Goal: Task Accomplishment & Management: Complete application form

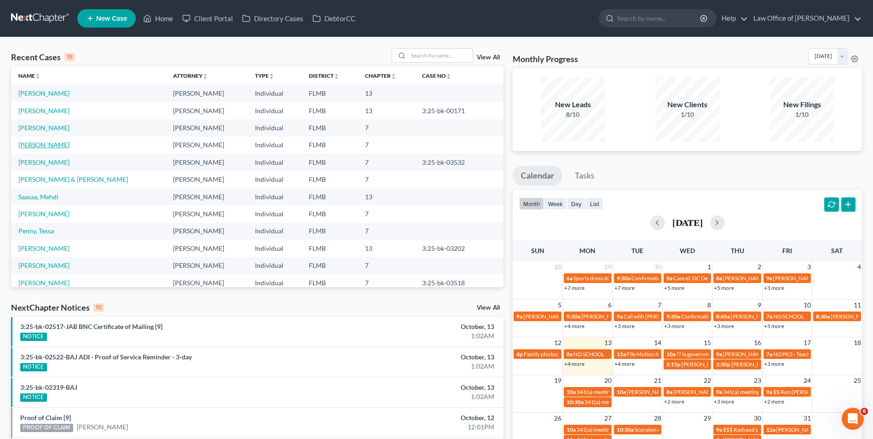
click at [41, 146] on link "[PERSON_NAME]" at bounding box center [43, 145] width 51 height 8
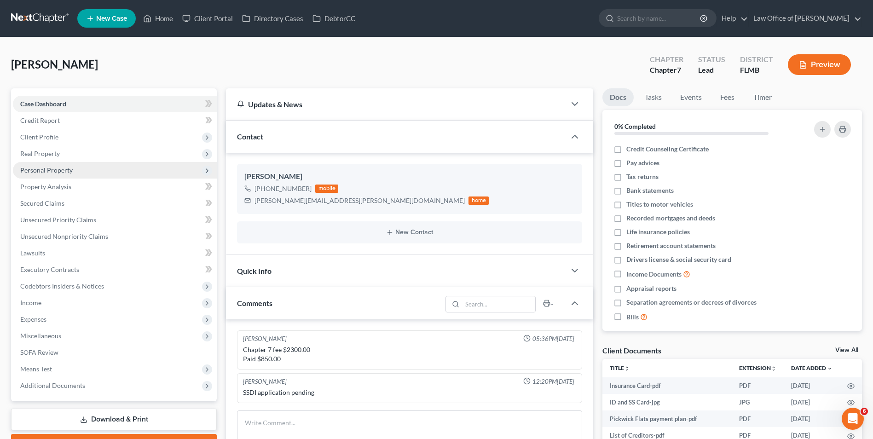
click at [58, 173] on span "Personal Property" at bounding box center [46, 170] width 52 height 8
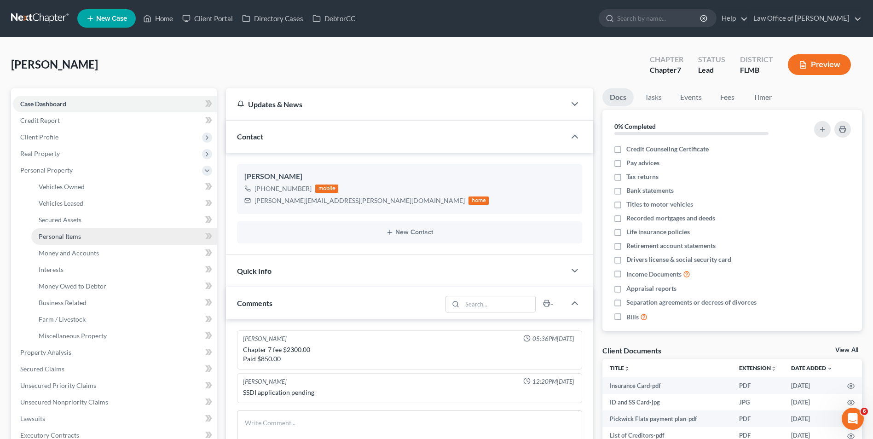
click at [74, 239] on span "Personal Items" at bounding box center [60, 236] width 42 height 8
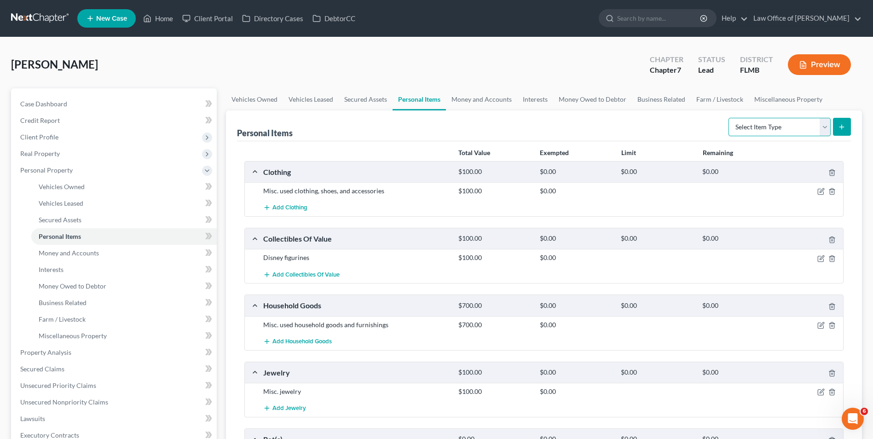
click at [823, 125] on select "Select Item Type Clothing Collectibles Of Value Electronics Firearms Household …" at bounding box center [780, 127] width 102 height 18
select select "electronics"
click at [729, 118] on select "Select Item Type Clothing Collectibles Of Value Electronics Firearms Household …" at bounding box center [780, 127] width 102 height 18
click at [844, 128] on icon "submit" at bounding box center [841, 126] width 7 height 7
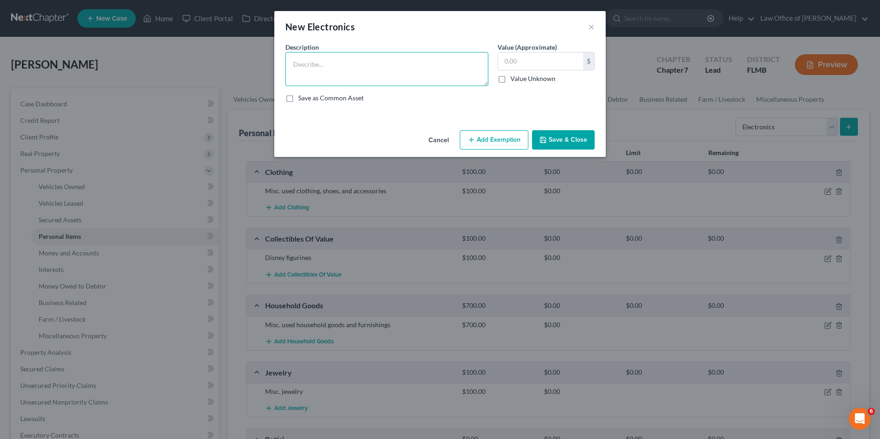
click at [399, 67] on textarea at bounding box center [386, 69] width 203 height 34
drag, startPoint x: 327, startPoint y: 62, endPoint x: 259, endPoint y: 56, distance: 68.4
click at [259, 56] on div "New Electronics × An exemption set must first be selected from the Filing Infor…" at bounding box center [440, 219] width 880 height 439
type textarea "Misc. used electronics"
type input "75"
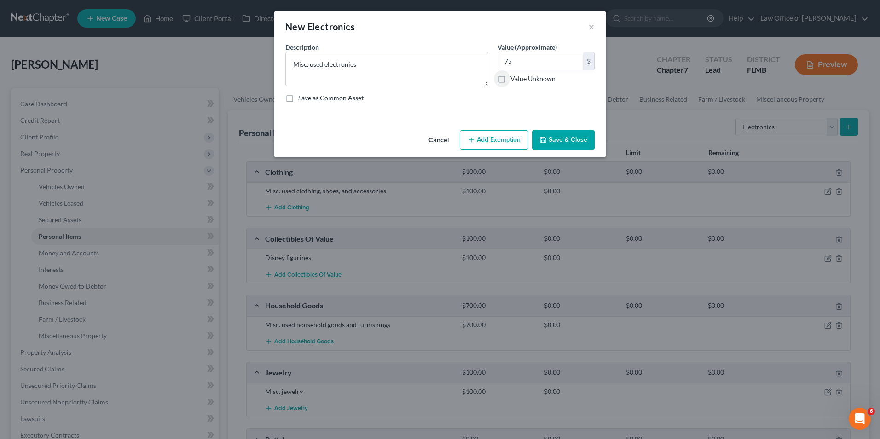
click at [576, 144] on button "Save & Close" at bounding box center [563, 139] width 63 height 19
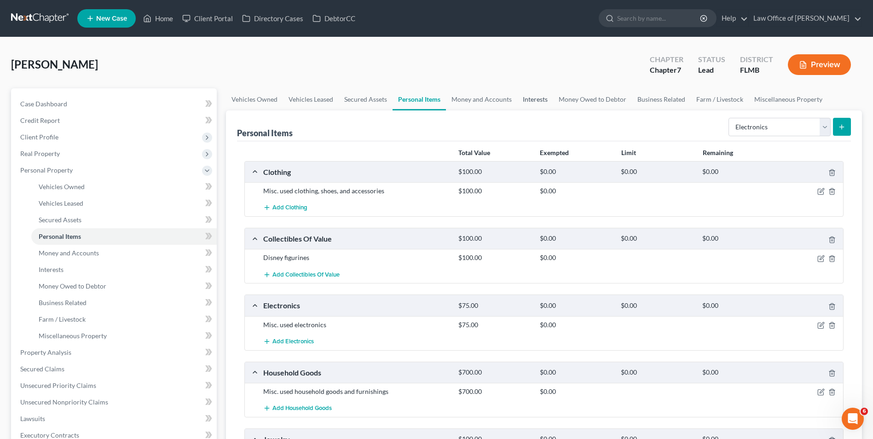
click at [533, 100] on link "Interests" at bounding box center [535, 99] width 36 height 22
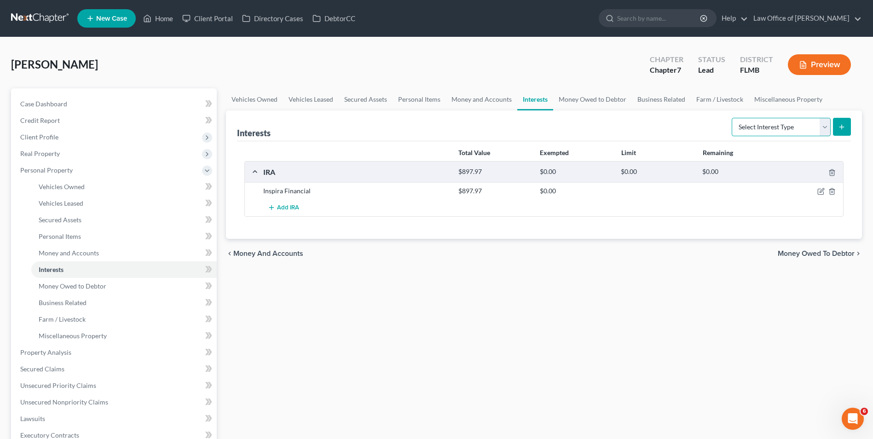
click at [825, 132] on select "Select Interest Type 401K Annuity Bond Education IRA Government Bond Government…" at bounding box center [781, 127] width 99 height 18
click at [583, 303] on div "Vehicles Owned Vehicles Leased Secured Assets Personal Items Money and Accounts…" at bounding box center [543, 354] width 645 height 532
click at [826, 131] on select "Select Interest Type 401K Annuity Bond Education IRA Government Bond Government…" at bounding box center [781, 127] width 99 height 18
click at [463, 102] on link "Money and Accounts" at bounding box center [481, 99] width 71 height 22
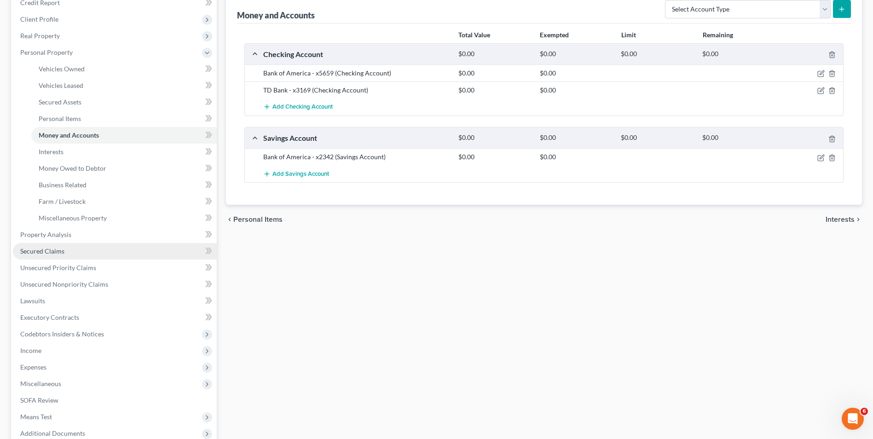
scroll to position [138, 0]
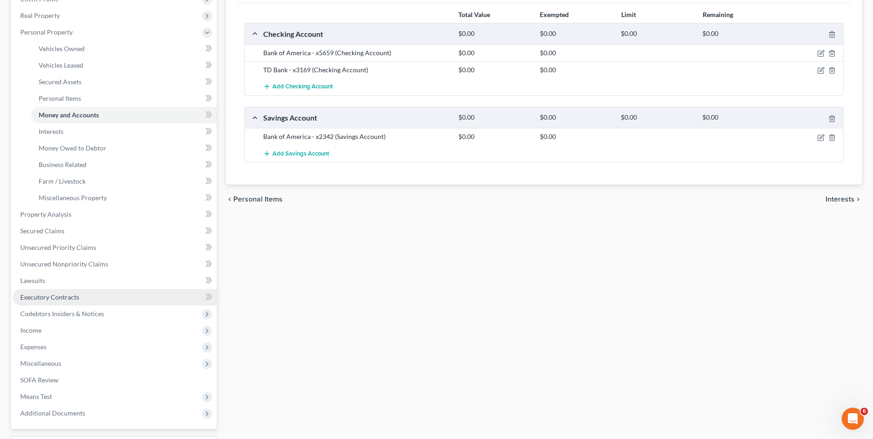
click at [92, 294] on link "Executory Contracts" at bounding box center [115, 297] width 204 height 17
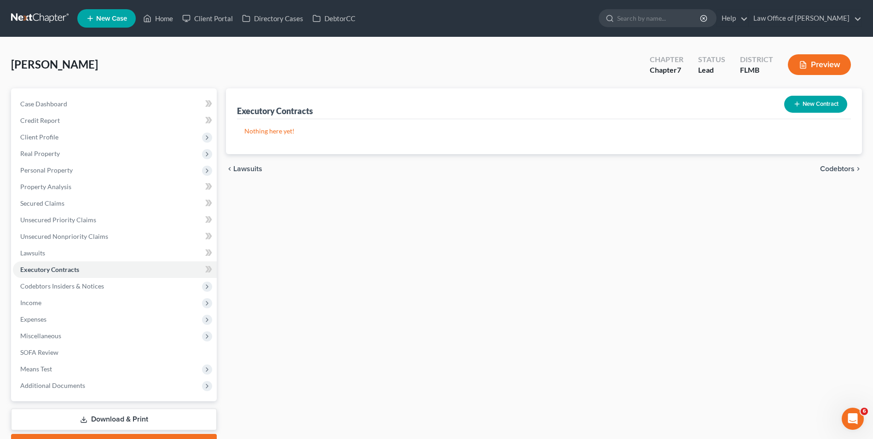
click at [808, 102] on button "New Contract" at bounding box center [815, 104] width 63 height 17
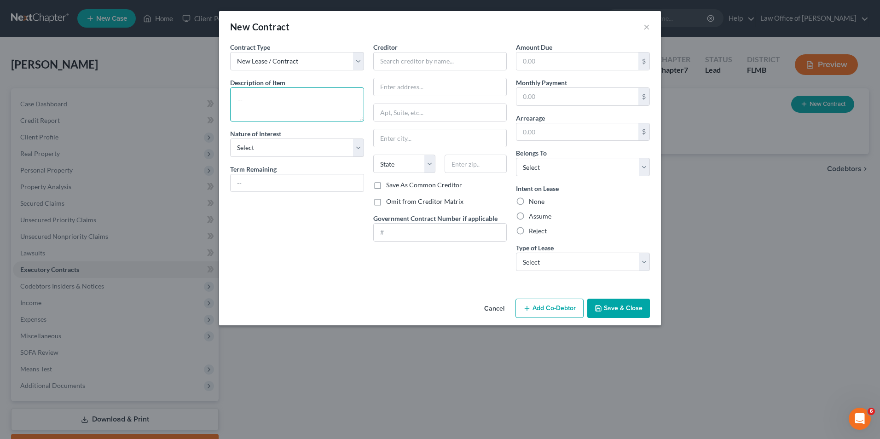
click at [321, 98] on textarea at bounding box center [297, 104] width 134 height 34
type textarea "Residential lease agreement"
select select "2"
type input "12/2026"
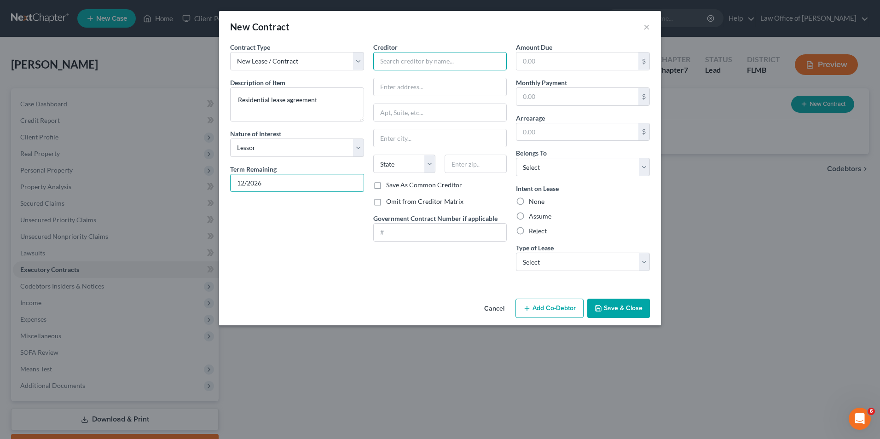
click at [400, 60] on input "text" at bounding box center [440, 61] width 134 height 18
click at [405, 55] on input "text" at bounding box center [440, 61] width 134 height 18
drag, startPoint x: 428, startPoint y: 60, endPoint x: 342, endPoint y: 75, distance: 87.3
click at [342, 75] on div "Contract Type New Lease / Contract New Timeshare Description of non-residential…" at bounding box center [440, 160] width 429 height 236
type input "[GEOGRAPHIC_DATA]"
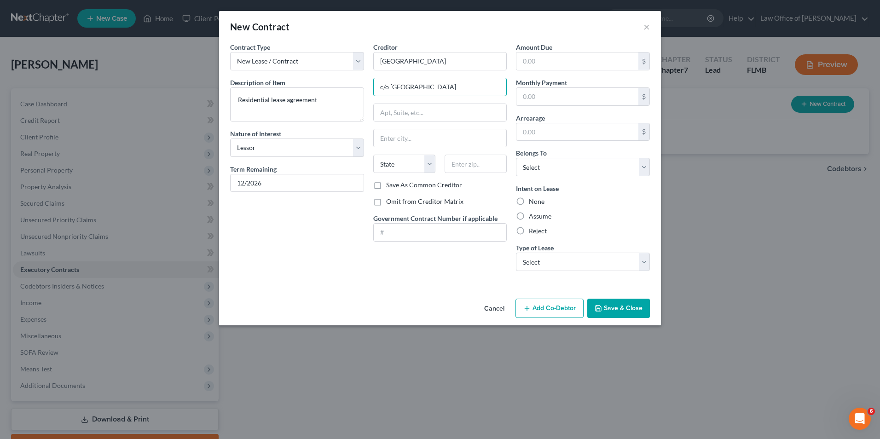
type input "c/o [GEOGRAPHIC_DATA]"
type input "[STREET_ADDRESS] S"
type input "32224"
type input "[GEOGRAPHIC_DATA]"
select select "9"
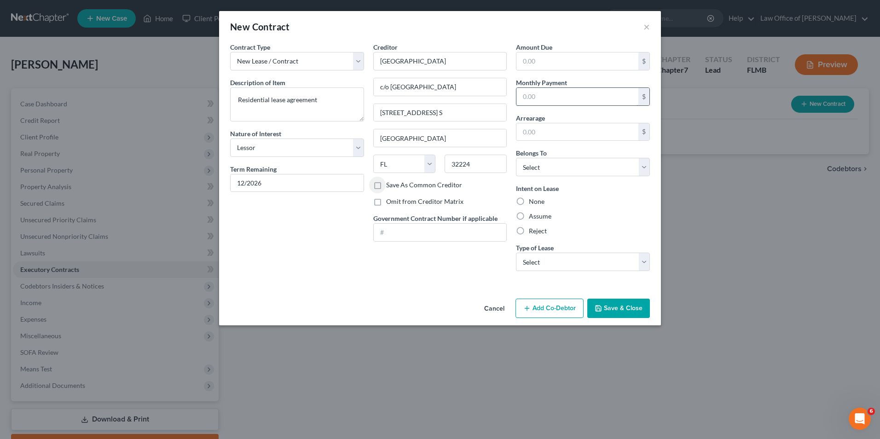
click at [553, 97] on input "text" at bounding box center [577, 96] width 122 height 17
type input "2,585"
click at [642, 171] on select "Select Debtor 1 Only Debtor 2 Only Debtor 1 And Debtor 2 Only At Least One Of T…" at bounding box center [583, 167] width 134 height 18
select select "3"
click at [516, 158] on select "Select Debtor 1 Only Debtor 2 Only Debtor 1 And Debtor 2 Only At Least One Of T…" at bounding box center [583, 167] width 134 height 18
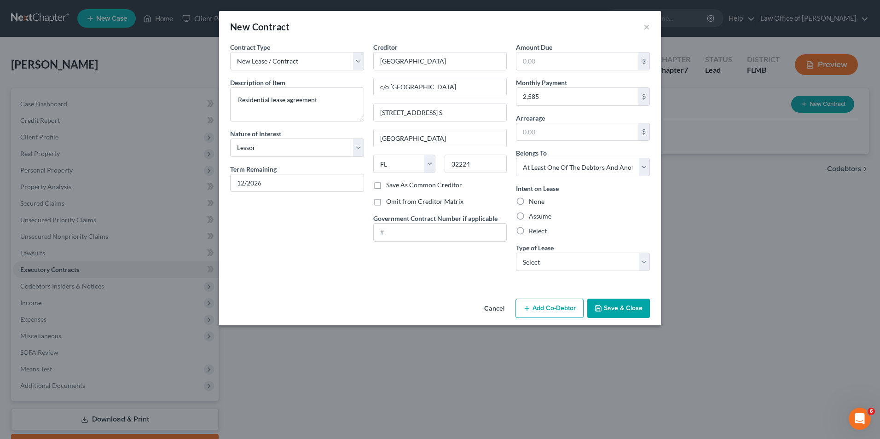
click at [539, 216] on label "Assume" at bounding box center [540, 216] width 23 height 9
click at [538, 216] on input "Assume" at bounding box center [535, 215] width 6 height 6
radio input "true"
click at [622, 307] on button "Save & Close" at bounding box center [618, 308] width 63 height 19
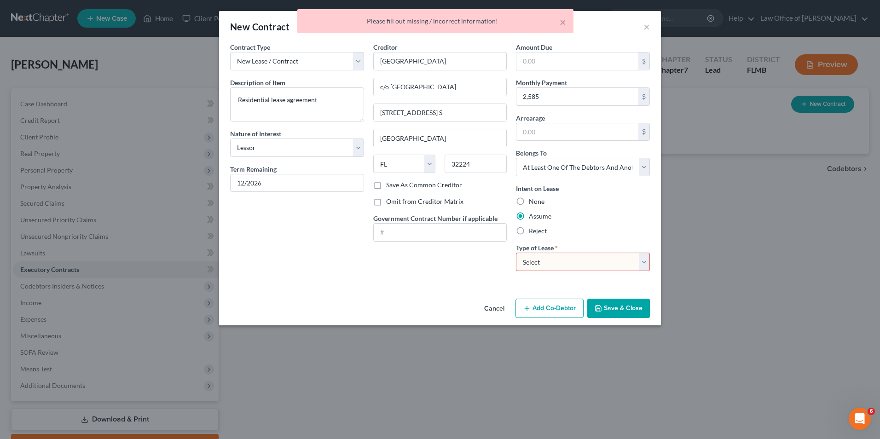
click at [645, 265] on select "Select Real Estate Car Other" at bounding box center [583, 262] width 134 height 18
select select "0"
click at [516, 253] on select "Select Real Estate Car Other" at bounding box center [583, 262] width 134 height 18
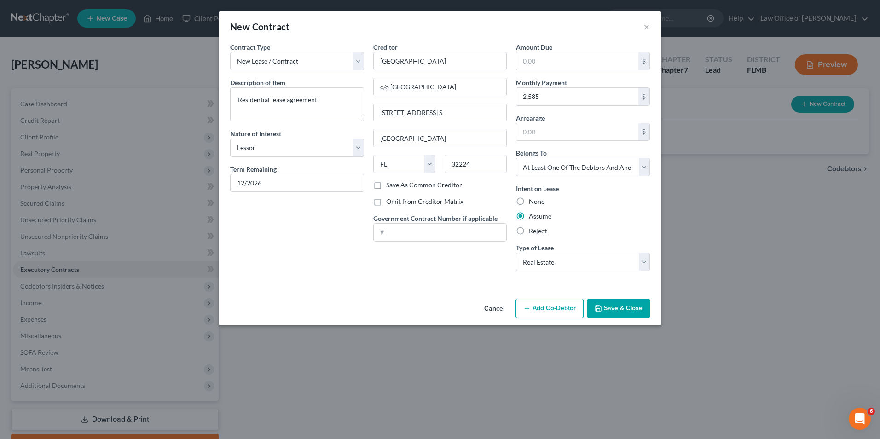
click at [608, 309] on button "Save & Close" at bounding box center [618, 308] width 63 height 19
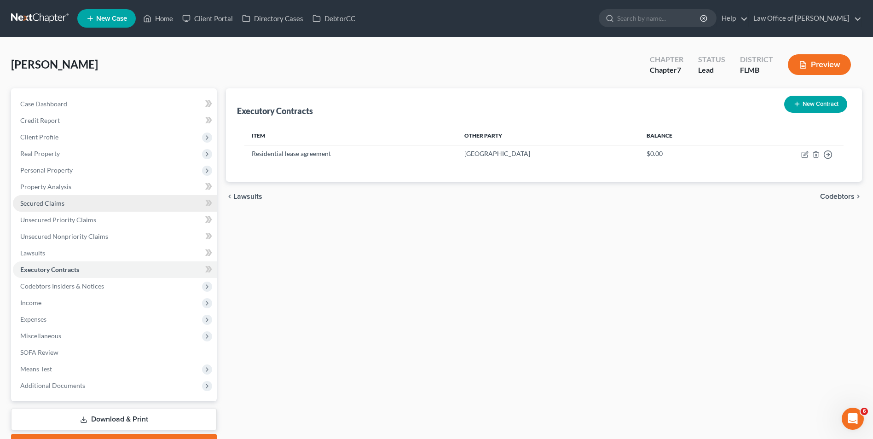
click at [65, 202] on link "Secured Claims" at bounding box center [115, 203] width 204 height 17
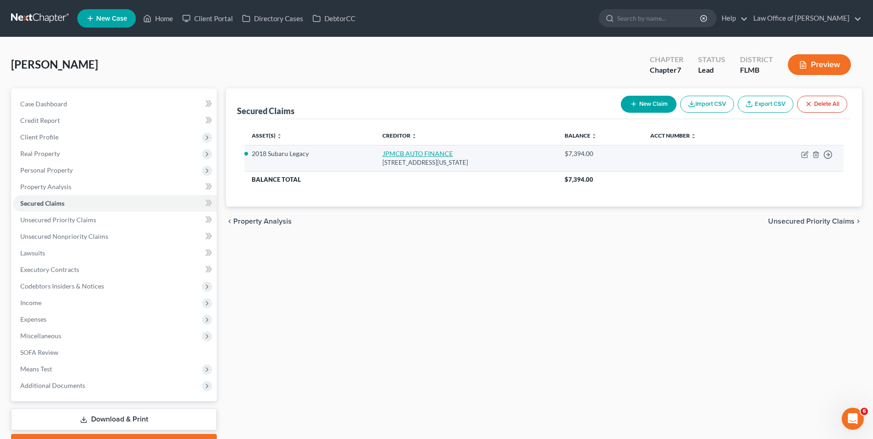
click at [390, 155] on link "JPMCB AUTO FINANCE" at bounding box center [417, 154] width 70 height 8
select select "19"
select select "0"
select select "8"
select select "4"
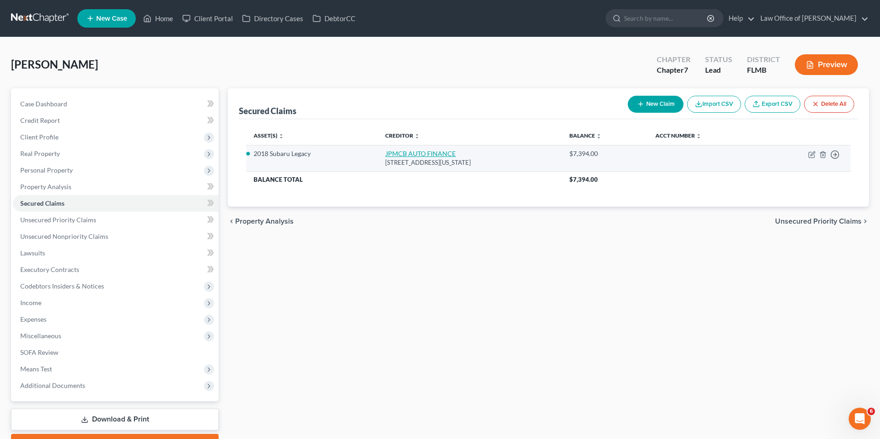
select select "3"
select select "0"
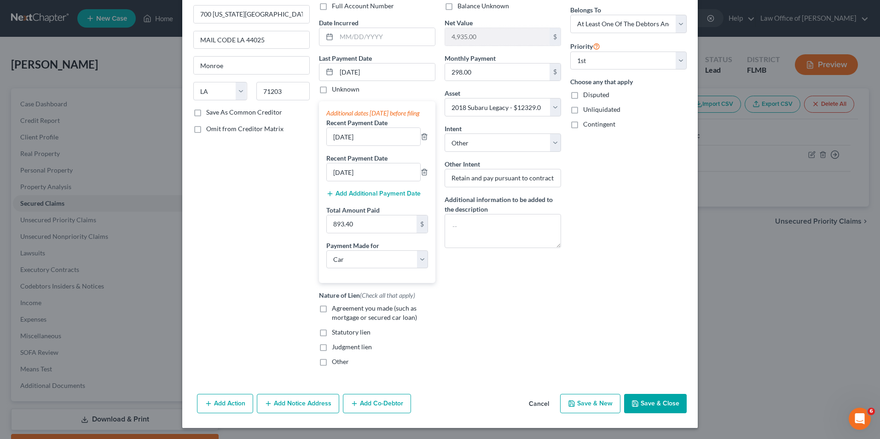
scroll to position [82, 0]
click at [380, 403] on button "Add Co-Debtor" at bounding box center [377, 403] width 68 height 19
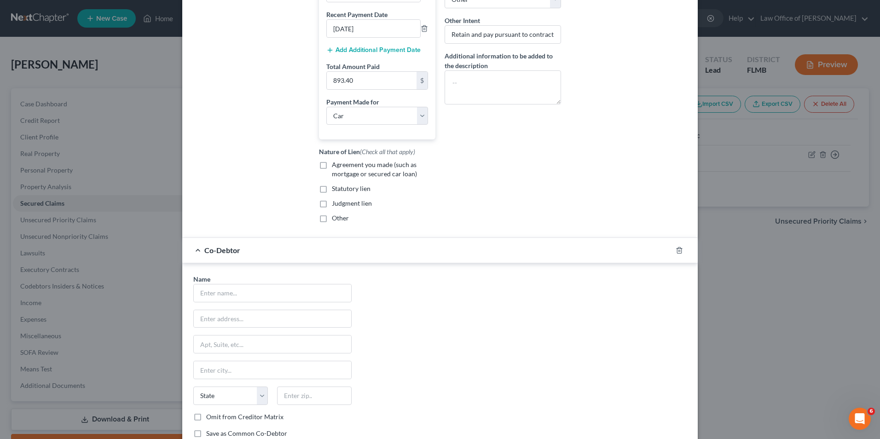
scroll to position [220, 0]
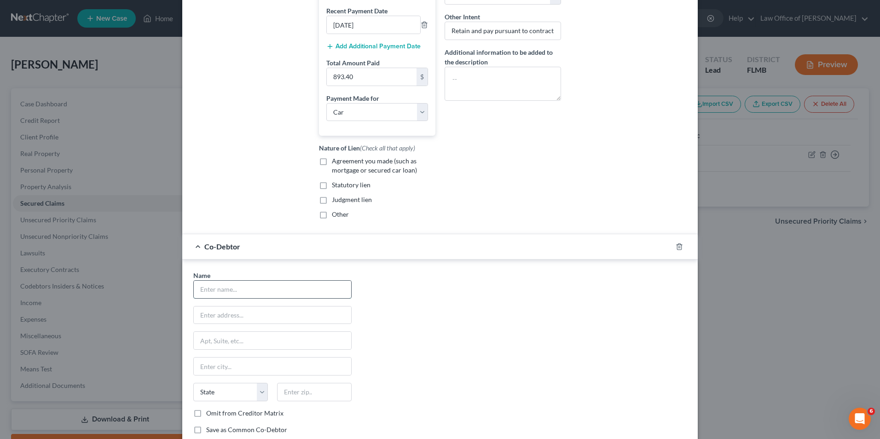
click at [287, 298] on input "text" at bounding box center [272, 289] width 157 height 17
type input "[PERSON_NAME]"
type input "[STREET_ADDRESS] S"
type input "Apt 1618"
type input "32224"
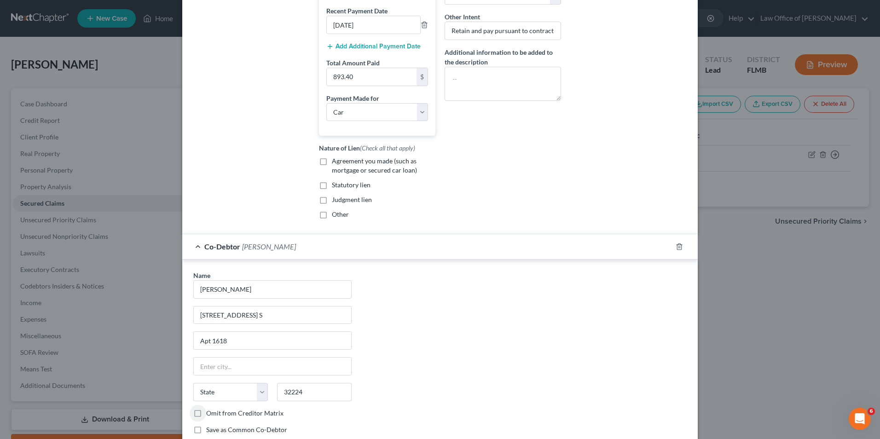
type input "[GEOGRAPHIC_DATA]"
select select "9"
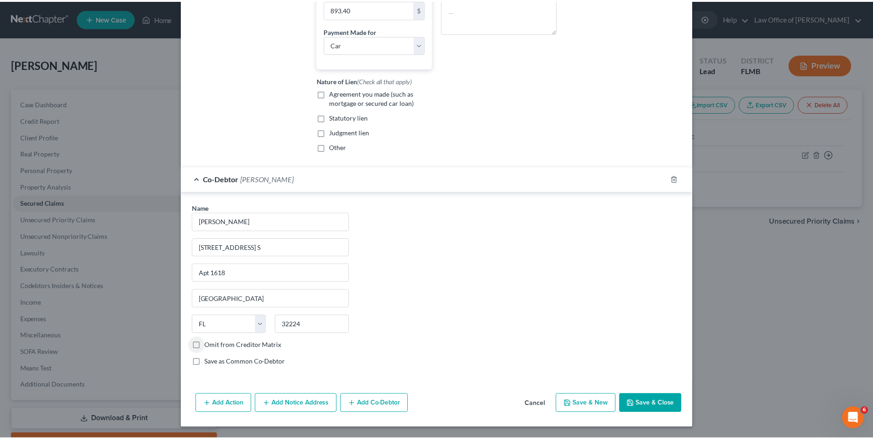
scroll to position [297, 0]
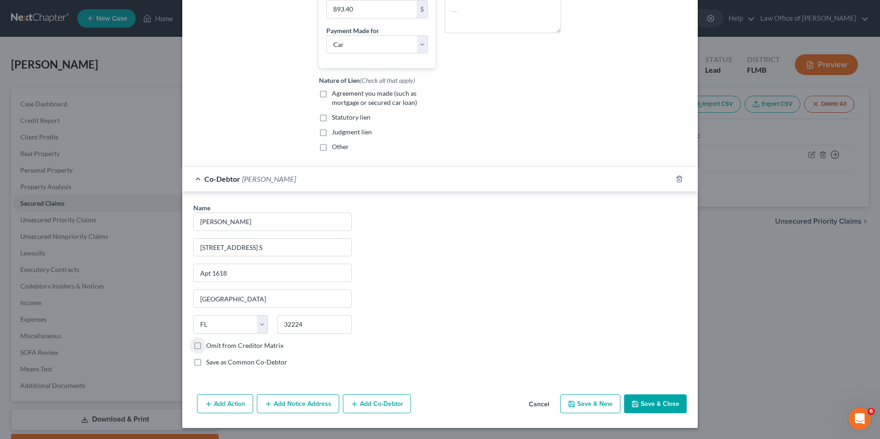
click at [644, 402] on button "Save & Close" at bounding box center [655, 403] width 63 height 19
select select
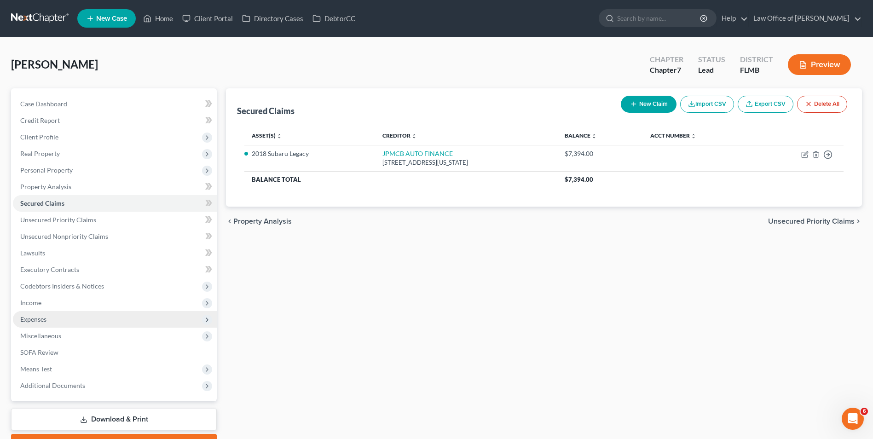
click at [46, 321] on span "Expenses" at bounding box center [33, 319] width 26 height 8
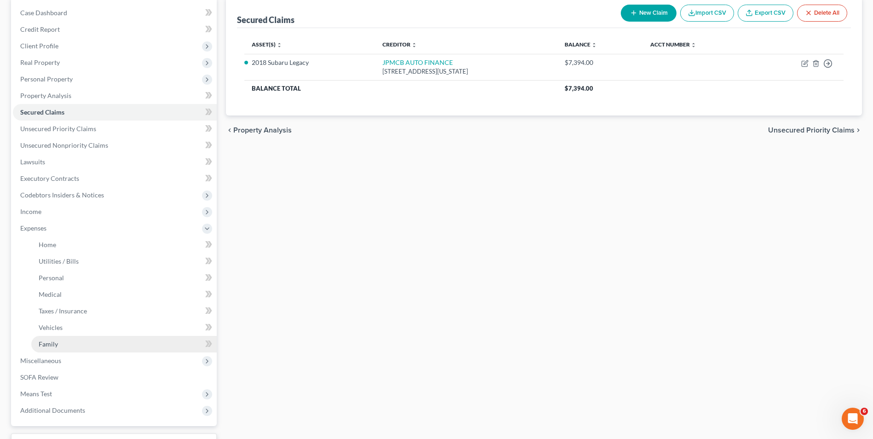
scroll to position [92, 0]
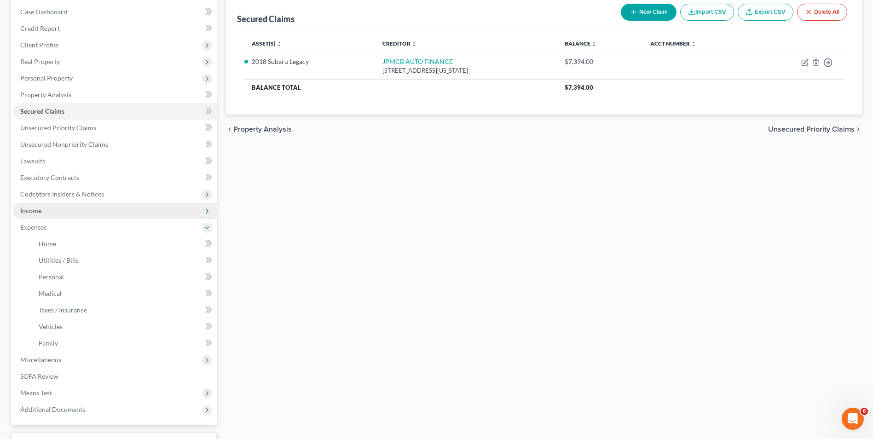
click at [51, 210] on span "Income" at bounding box center [115, 210] width 204 height 17
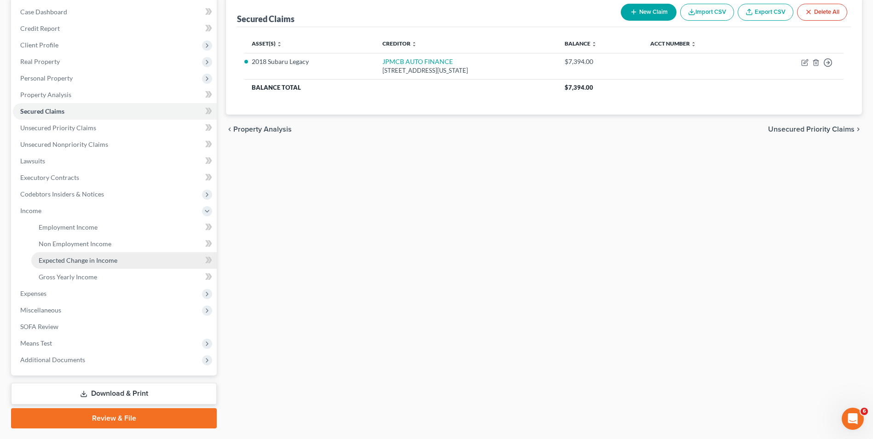
click at [130, 262] on link "Expected Change in Income" at bounding box center [123, 260] width 185 height 17
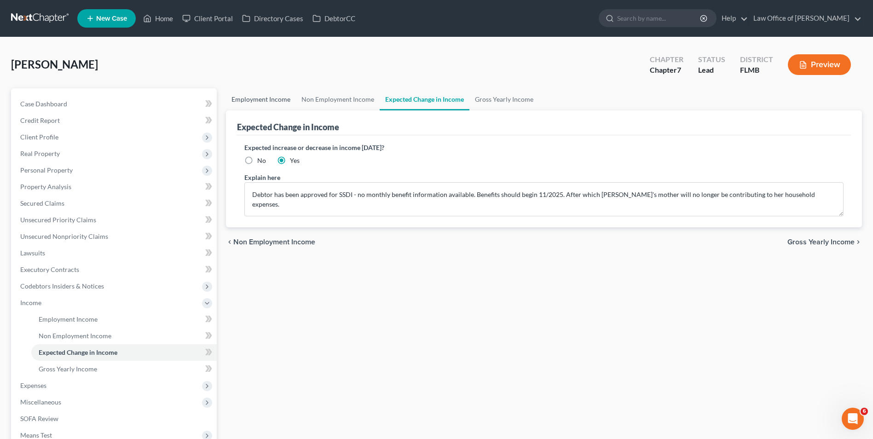
click at [283, 100] on link "Employment Income" at bounding box center [261, 99] width 70 height 22
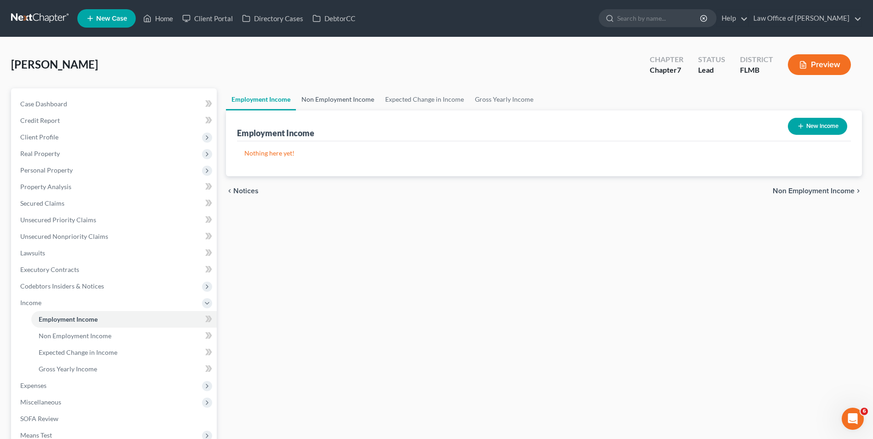
click at [321, 98] on link "Non Employment Income" at bounding box center [338, 99] width 84 height 22
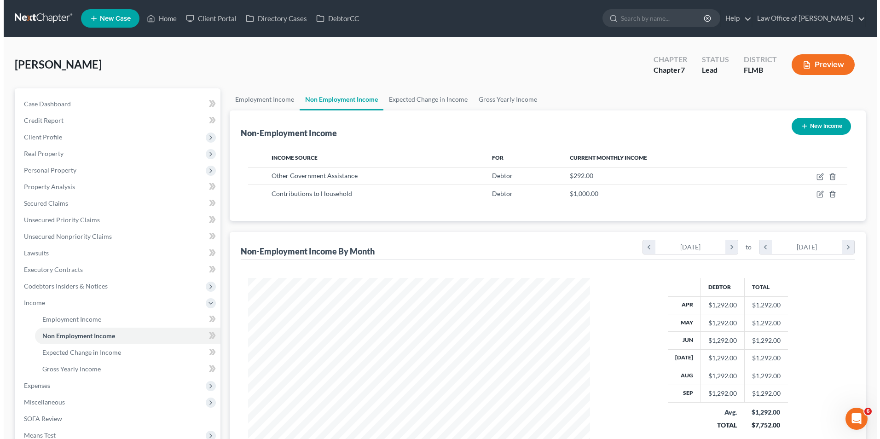
scroll to position [171, 360]
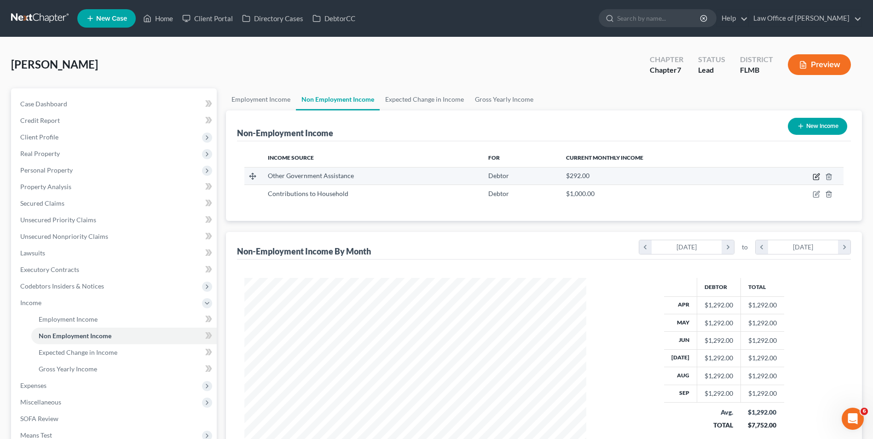
click at [816, 177] on icon "button" at bounding box center [816, 176] width 7 height 7
select select "5"
select select "0"
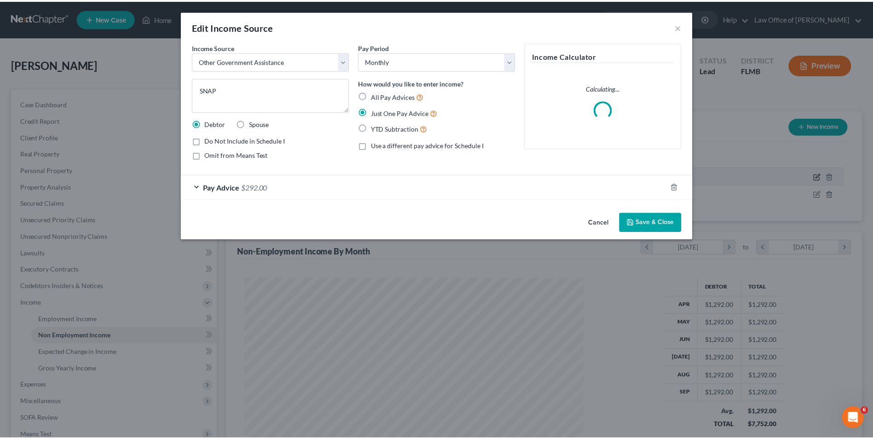
scroll to position [172, 364]
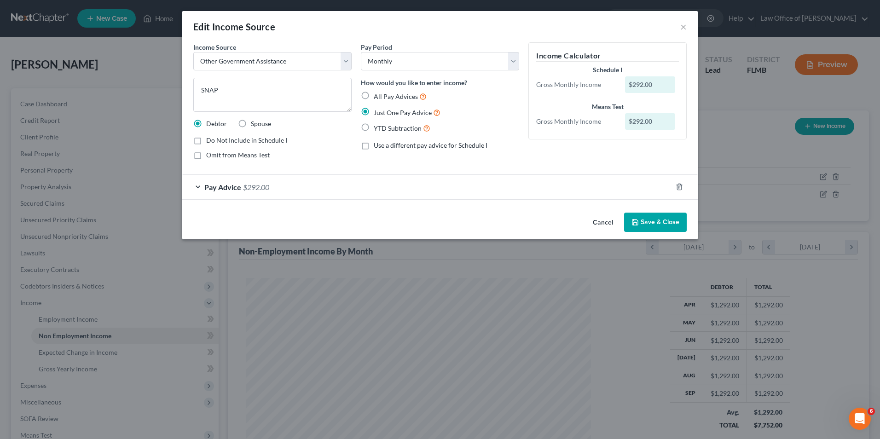
click at [206, 141] on label "Do Not Include in Schedule I" at bounding box center [246, 140] width 81 height 9
click at [210, 141] on input "Do Not Include in Schedule I" at bounding box center [213, 139] width 6 height 6
checkbox input "true"
click at [650, 221] on button "Save & Close" at bounding box center [655, 222] width 63 height 19
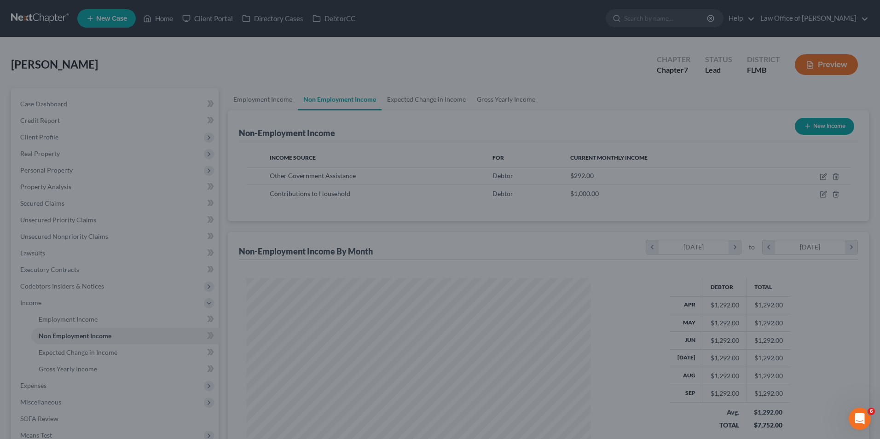
scroll to position [460045, 459856]
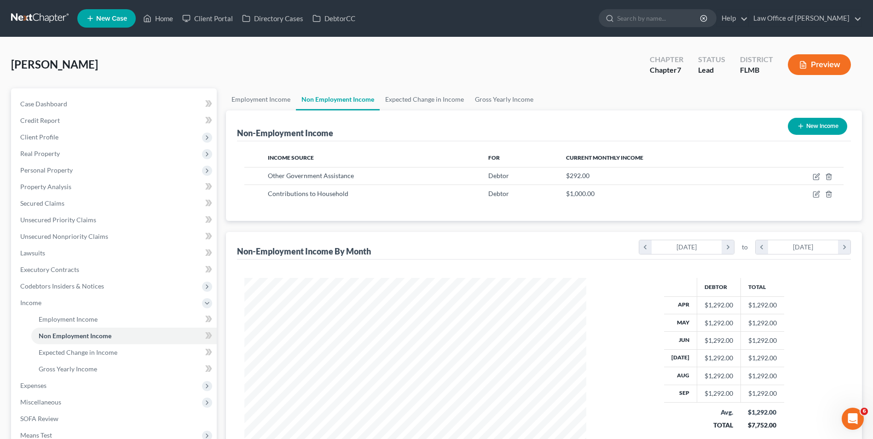
click at [821, 125] on button "New Income" at bounding box center [817, 126] width 59 height 17
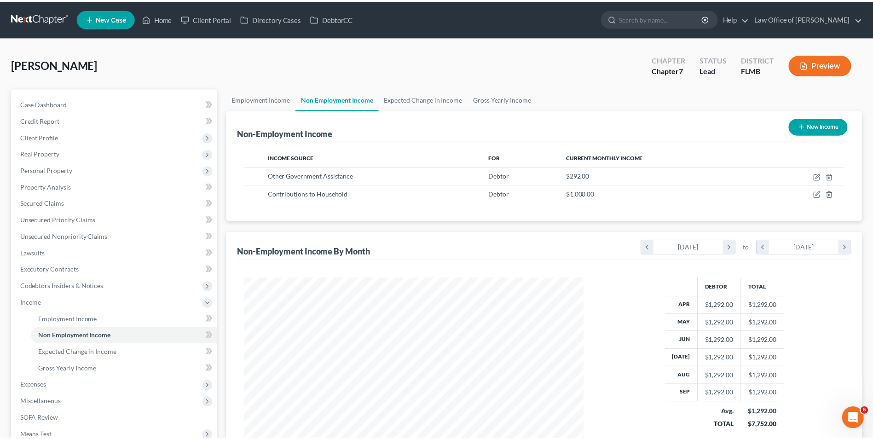
scroll to position [172, 364]
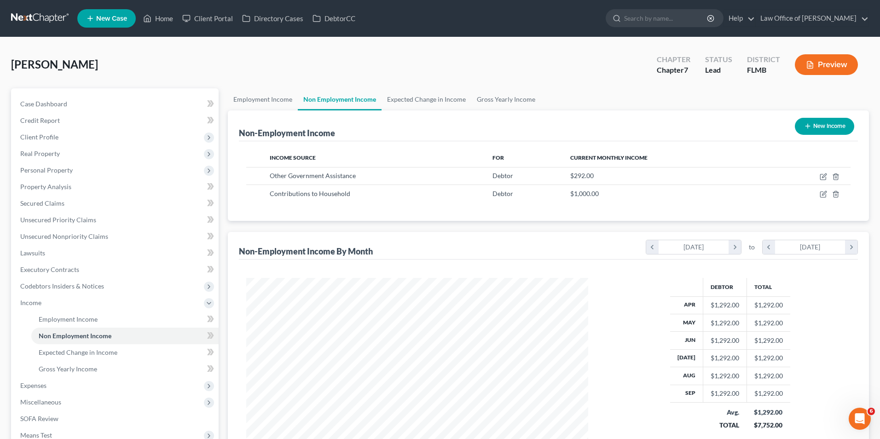
select select "0"
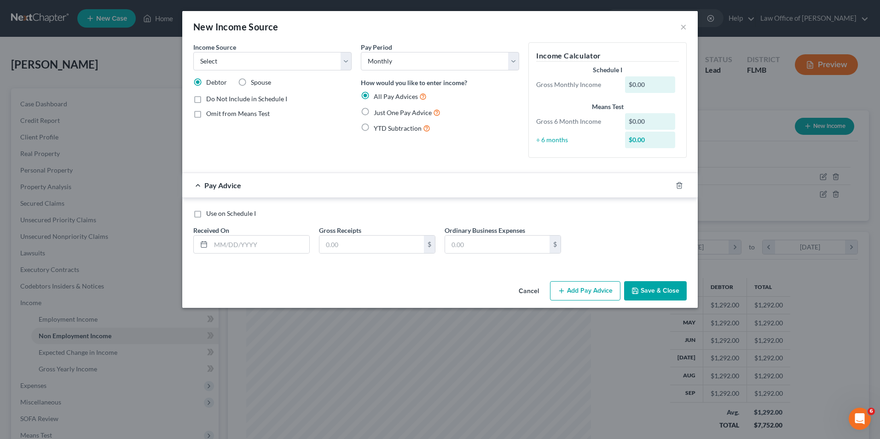
click at [380, 111] on span "Just One Pay Advice" at bounding box center [403, 113] width 58 height 8
click at [380, 111] on input "Just One Pay Advice" at bounding box center [380, 110] width 6 height 6
radio input "true"
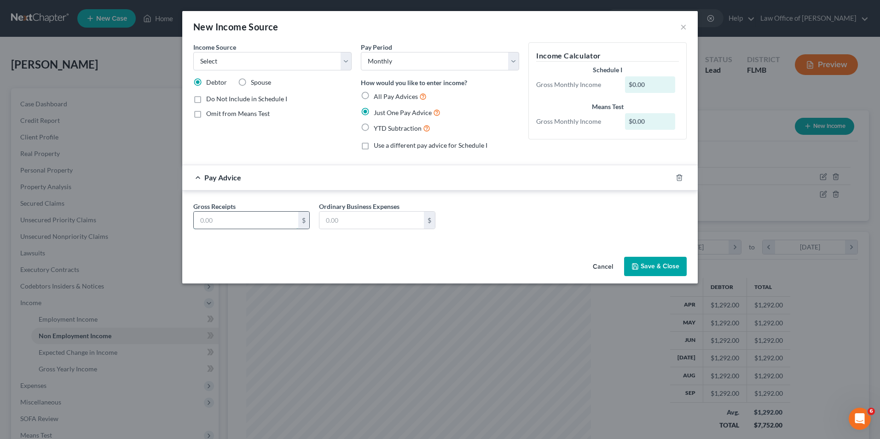
click at [256, 222] on input "text" at bounding box center [246, 220] width 104 height 17
type input "23"
click at [227, 113] on span "Omit from Means Test" at bounding box center [238, 114] width 64 height 8
click at [216, 113] on input "Omit from Means Test" at bounding box center [213, 112] width 6 height 6
checkbox input "true"
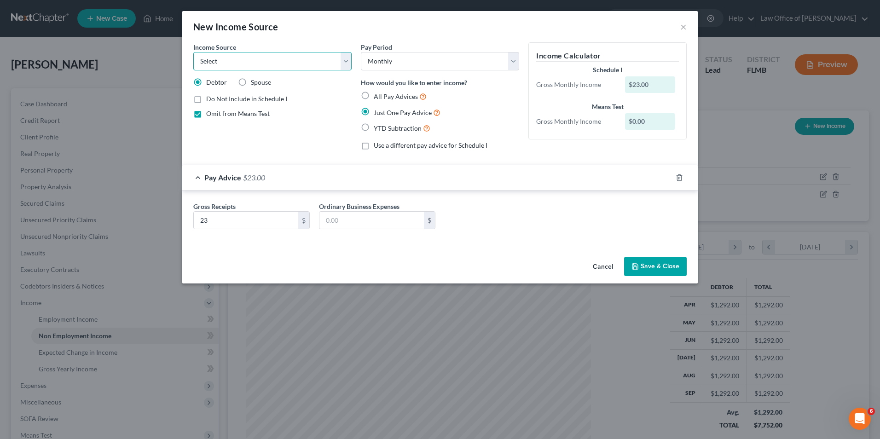
click at [343, 64] on select "Select Unemployment Disability (from employer) Pension Retirement Social Securi…" at bounding box center [272, 61] width 158 height 18
select select "5"
click at [193, 52] on select "Select Unemployment Disability (from employer) Pension Retirement Social Securi…" at bounding box center [272, 61] width 158 height 18
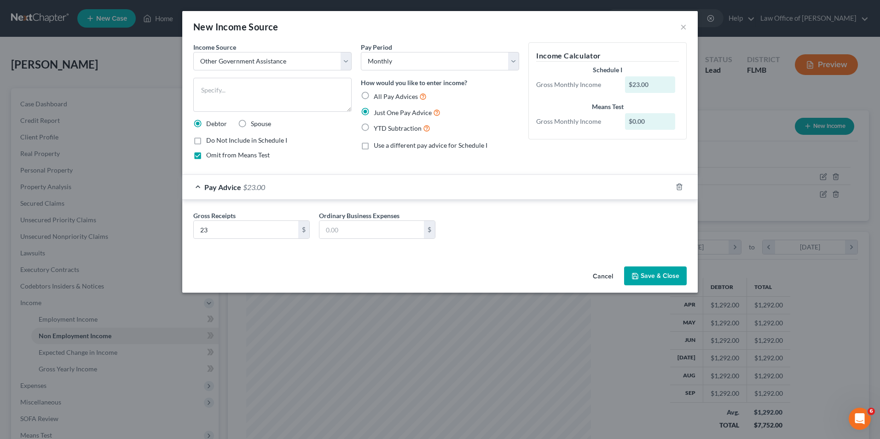
click at [674, 277] on button "Save & Close" at bounding box center [655, 275] width 63 height 19
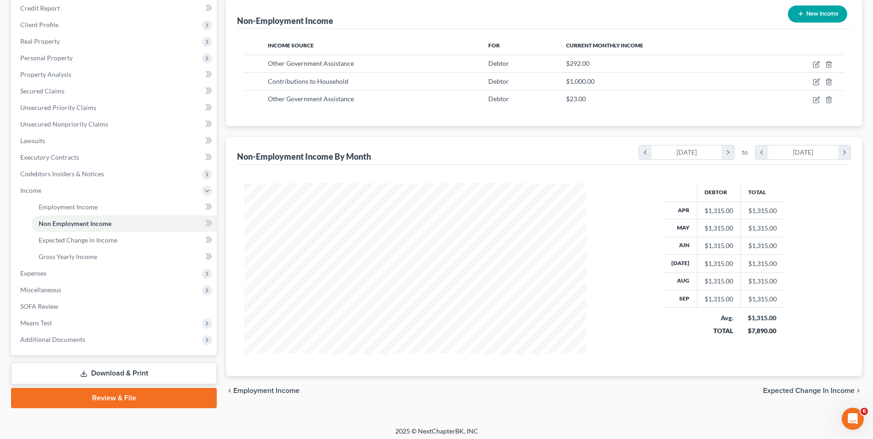
scroll to position [116, 0]
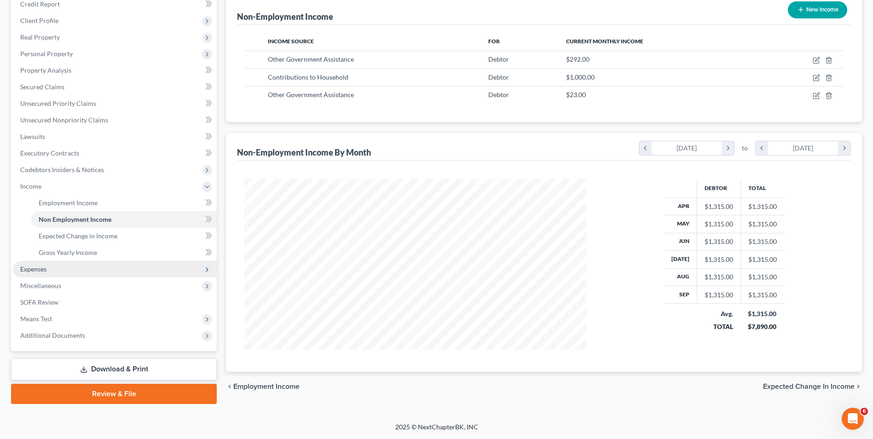
click at [77, 268] on span "Expenses" at bounding box center [115, 269] width 204 height 17
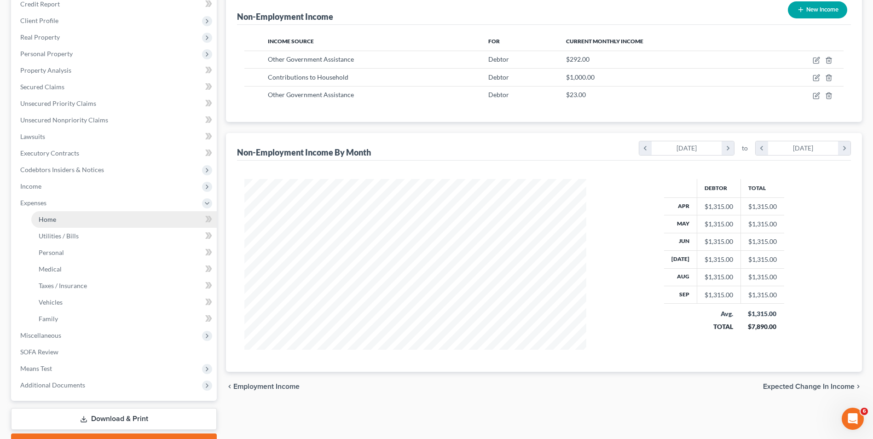
click at [72, 216] on link "Home" at bounding box center [123, 219] width 185 height 17
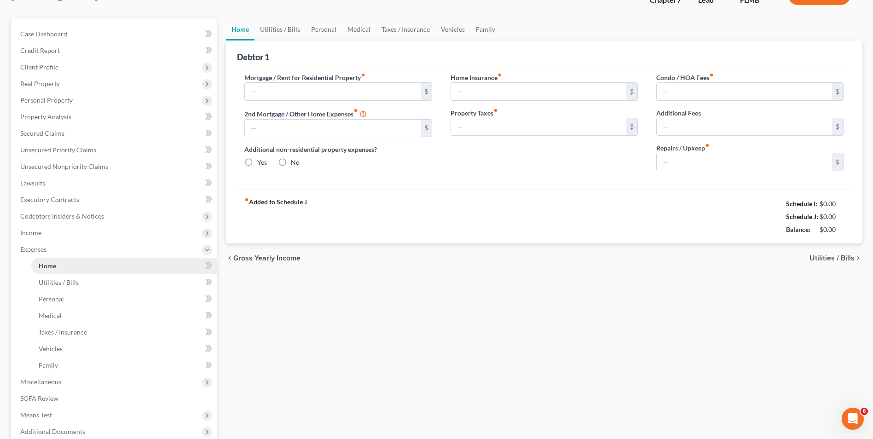
type input "2,585.00"
type input "0.00"
radio input "true"
type input "15.00"
type input "0.00"
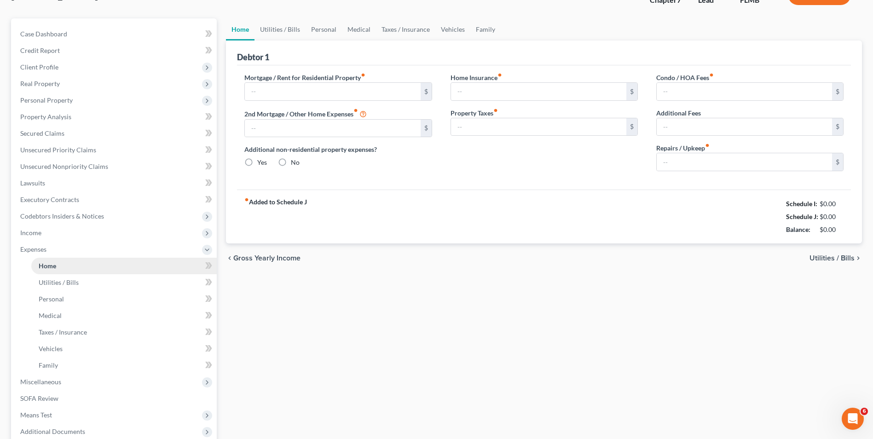
type input "0.00"
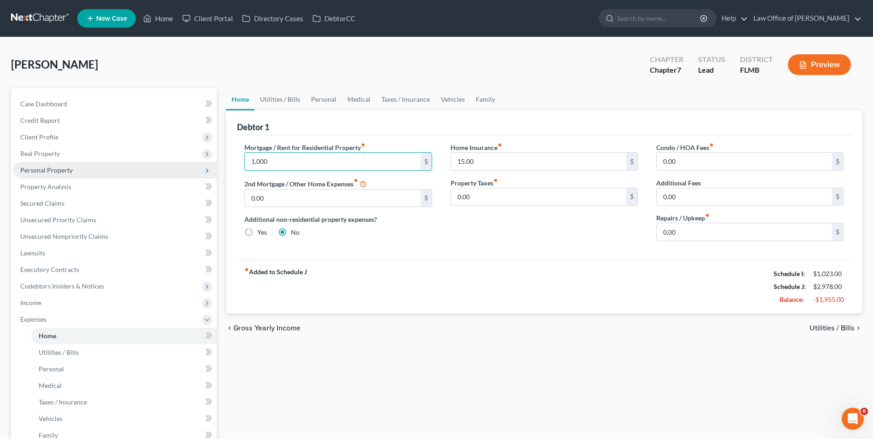
type input "1,000"
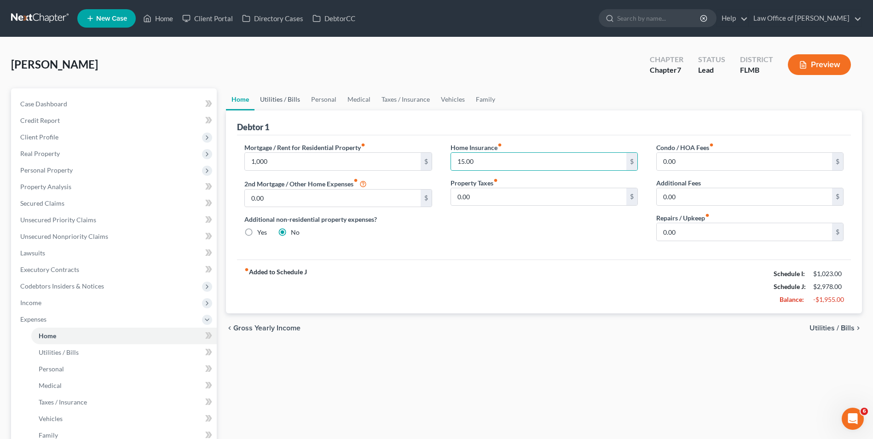
click at [281, 99] on link "Utilities / Bills" at bounding box center [279, 99] width 51 height 22
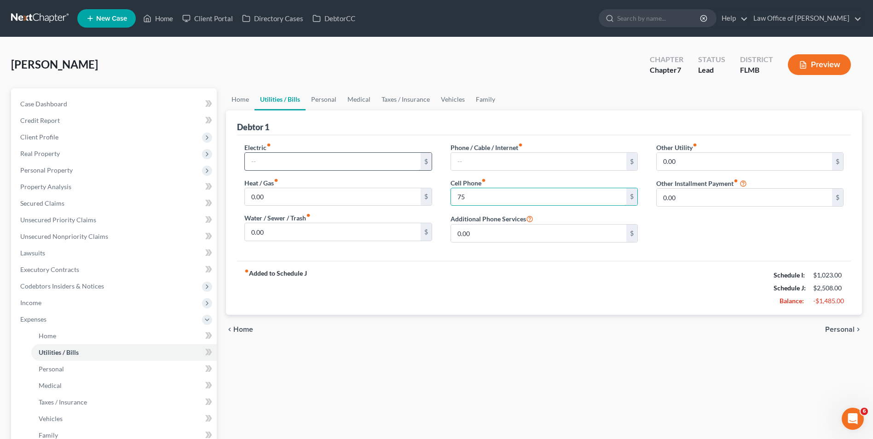
type input "75"
click at [318, 100] on link "Personal" at bounding box center [324, 99] width 36 height 22
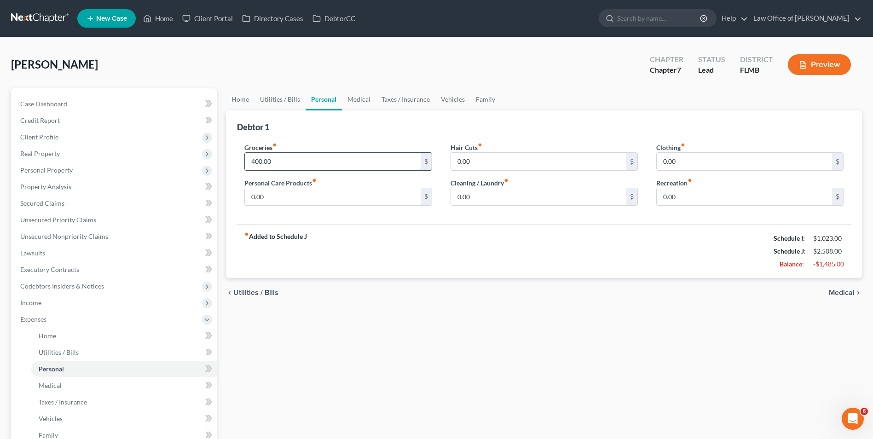
click at [298, 161] on input "400.00" at bounding box center [332, 161] width 175 height 17
type input "250"
click at [361, 102] on link "Medical" at bounding box center [359, 99] width 34 height 22
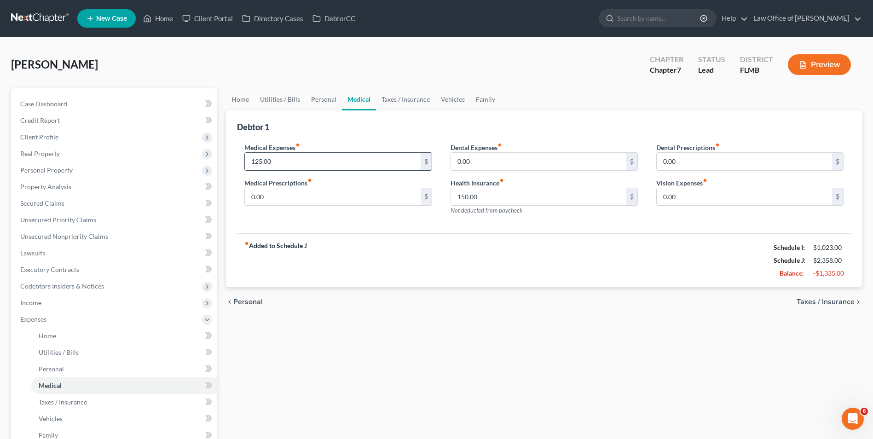
click at [305, 158] on input "125.00" at bounding box center [332, 161] width 175 height 17
click at [275, 162] on input "125.00" at bounding box center [332, 161] width 175 height 17
type input "75"
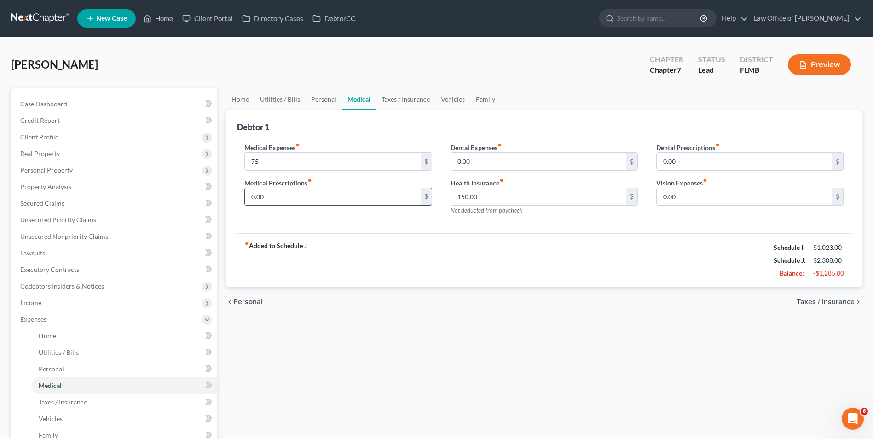
click at [283, 199] on input "0.00" at bounding box center [332, 196] width 175 height 17
type input "50"
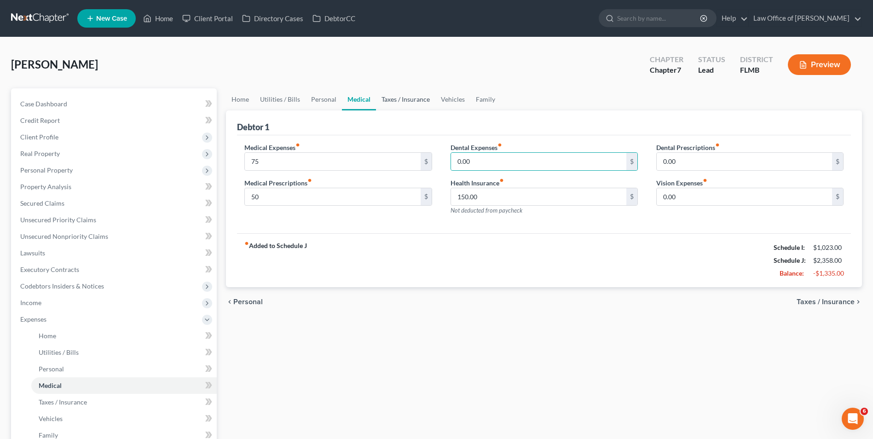
click at [400, 98] on link "Taxes / Insurance" at bounding box center [405, 99] width 59 height 22
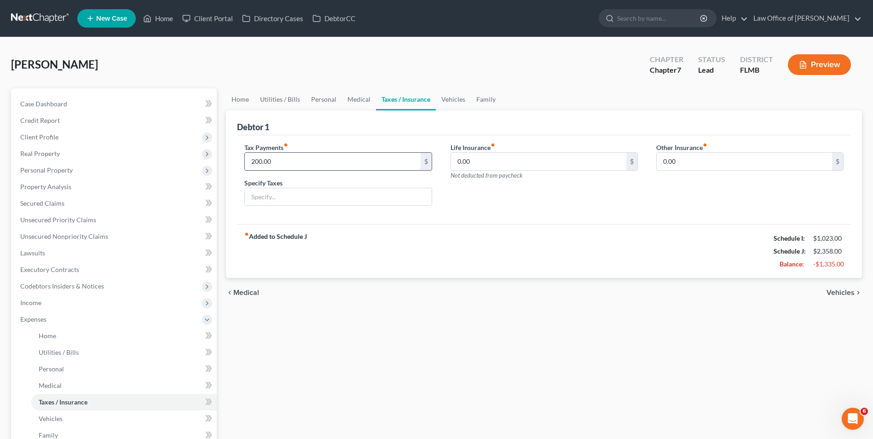
click at [298, 160] on input "200.00" at bounding box center [332, 161] width 175 height 17
click at [298, 161] on input "200.00" at bounding box center [332, 161] width 175 height 17
click at [446, 98] on link "Vehicles" at bounding box center [453, 99] width 35 height 22
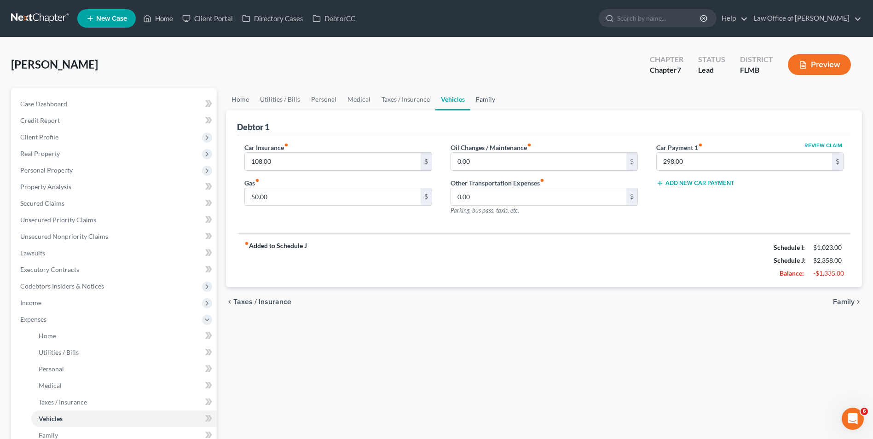
click at [487, 102] on link "Family" at bounding box center [485, 99] width 30 height 22
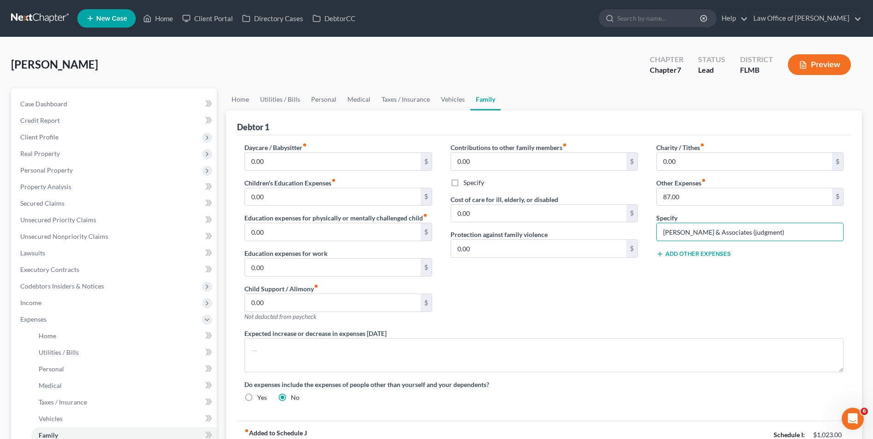
drag, startPoint x: 762, startPoint y: 234, endPoint x: 639, endPoint y: 243, distance: 123.7
click at [639, 243] on div "Daycare / Babysitter fiber_manual_record 0.00 $ Children's Education Expenses f…" at bounding box center [544, 276] width 618 height 267
click at [681, 200] on input "87.00" at bounding box center [744, 196] width 175 height 17
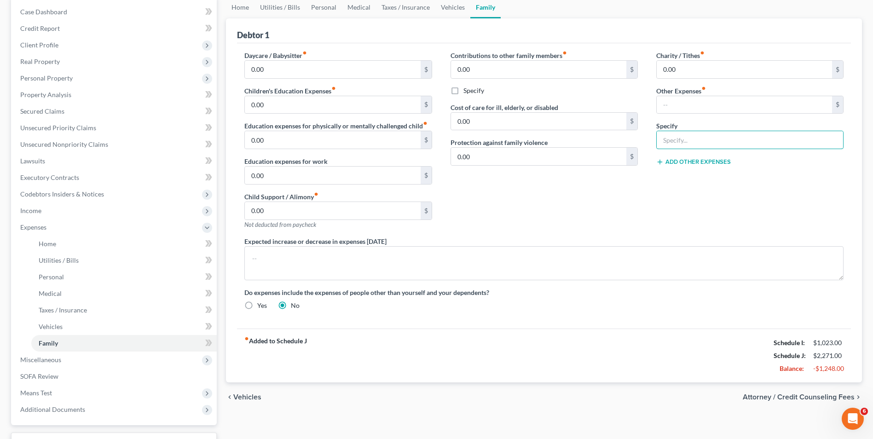
scroll to position [46, 0]
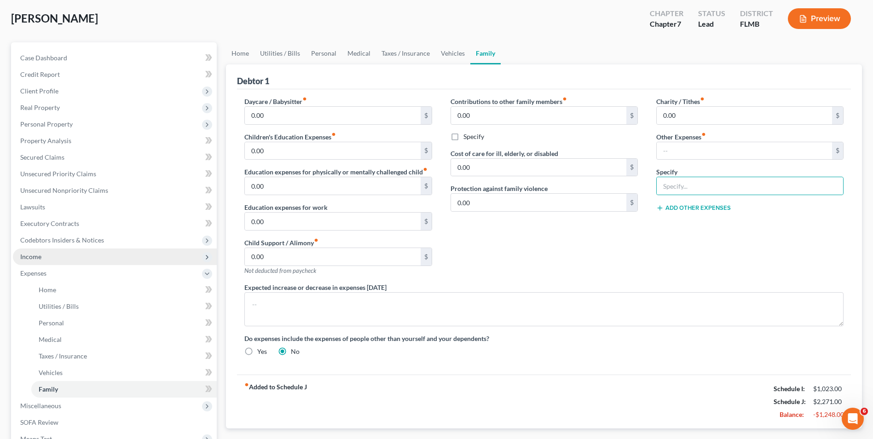
click at [43, 256] on span "Income" at bounding box center [115, 257] width 204 height 17
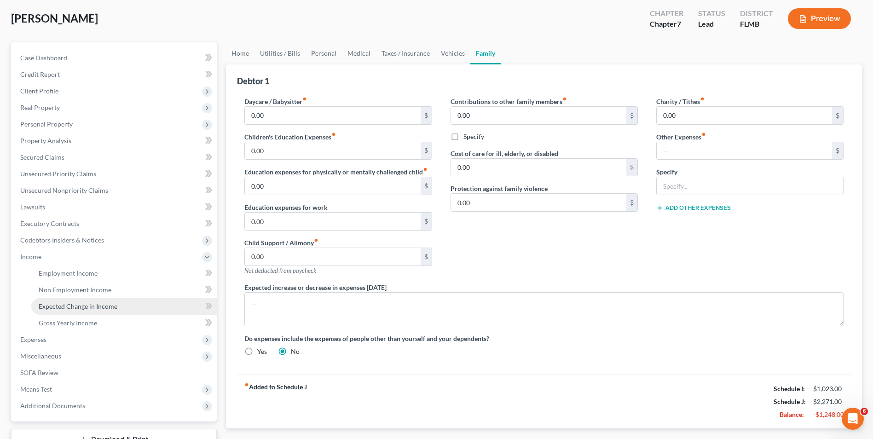
click at [79, 304] on span "Expected Change in Income" at bounding box center [78, 306] width 79 height 8
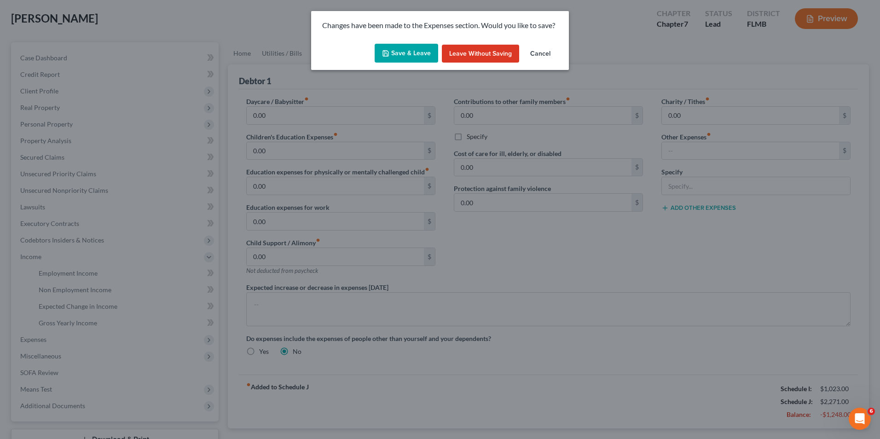
click at [414, 54] on button "Save & Leave" at bounding box center [407, 53] width 64 height 19
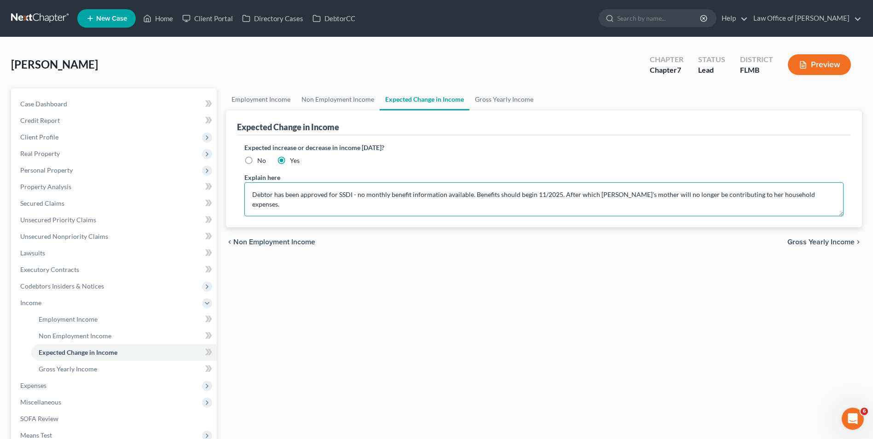
drag, startPoint x: 356, startPoint y: 196, endPoint x: 557, endPoint y: 201, distance: 201.6
click at [557, 201] on textarea "Debtor has been approved for SSDI - no monthly benefit information available. B…" at bounding box center [543, 199] width 599 height 34
click at [821, 194] on textarea "Debtor has been approved for SSDI - monthly benefits to begin [DATE] at $2038.0…" at bounding box center [543, 199] width 599 height 34
drag, startPoint x: 573, startPoint y: 195, endPoint x: 604, endPoint y: 193, distance: 31.3
click at [604, 193] on textarea "Debtor has been approved for SSDI - monthly benefits to begin [DATE] at $2038.0…" at bounding box center [543, 199] width 599 height 34
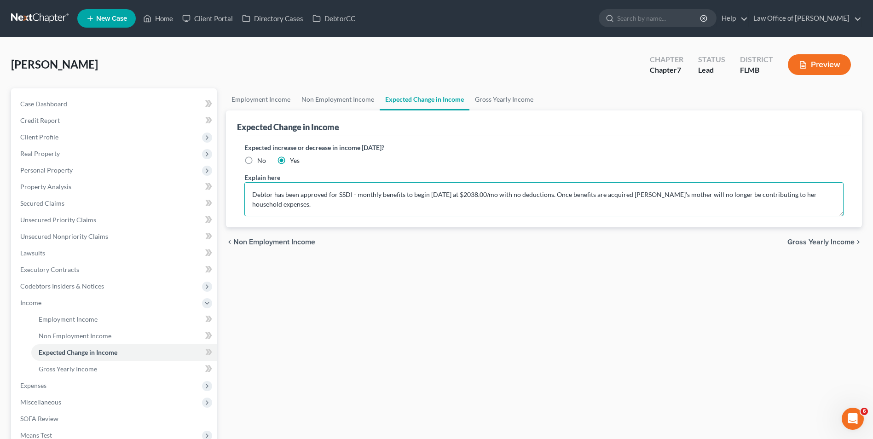
click at [305, 205] on textarea "Debtor has been approved for SSDI - monthly benefits to begin [DATE] at $2038.0…" at bounding box center [543, 199] width 599 height 34
type textarea "Debtor has been approved for SSDI - monthly benefits to begin [DATE] at $2038.0…"
click at [374, 318] on div "Employment Income Non Employment Income Expected Change in Income Gross Yearly …" at bounding box center [543, 304] width 645 height 432
click at [331, 100] on link "Non Employment Income" at bounding box center [338, 99] width 84 height 22
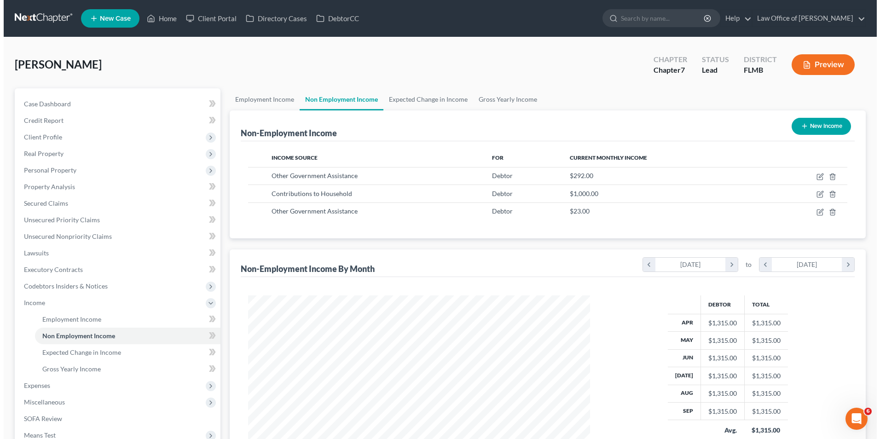
scroll to position [171, 360]
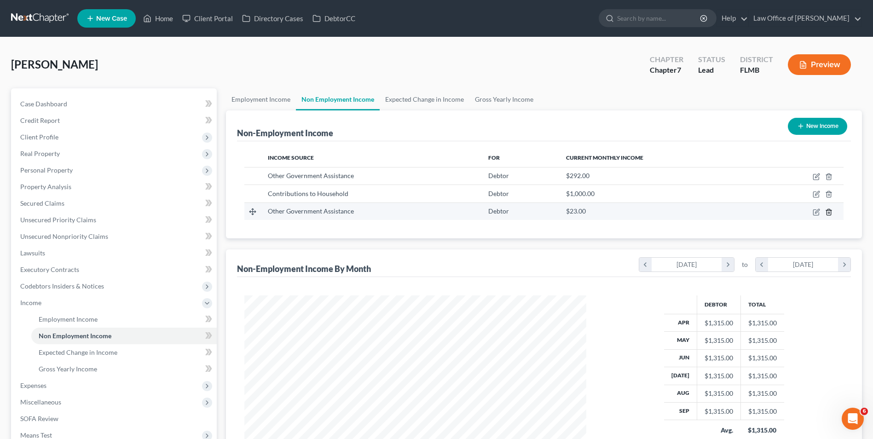
click at [832, 212] on icon "button" at bounding box center [828, 211] width 7 height 7
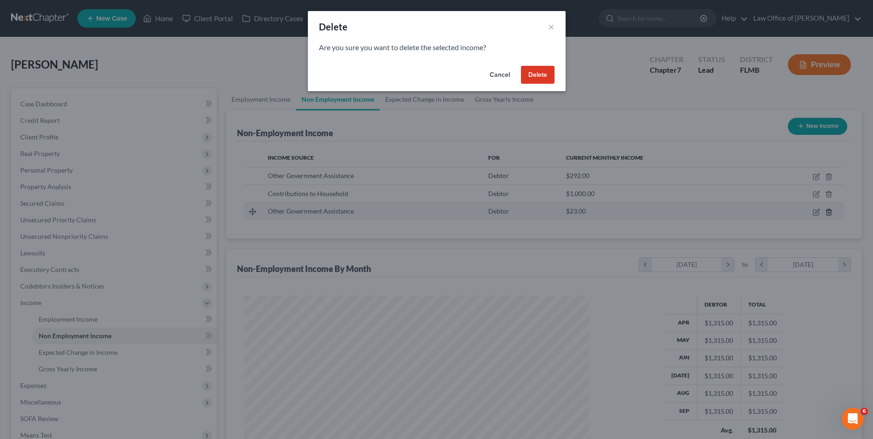
scroll to position [172, 364]
click at [540, 76] on button "Delete" at bounding box center [541, 75] width 34 height 18
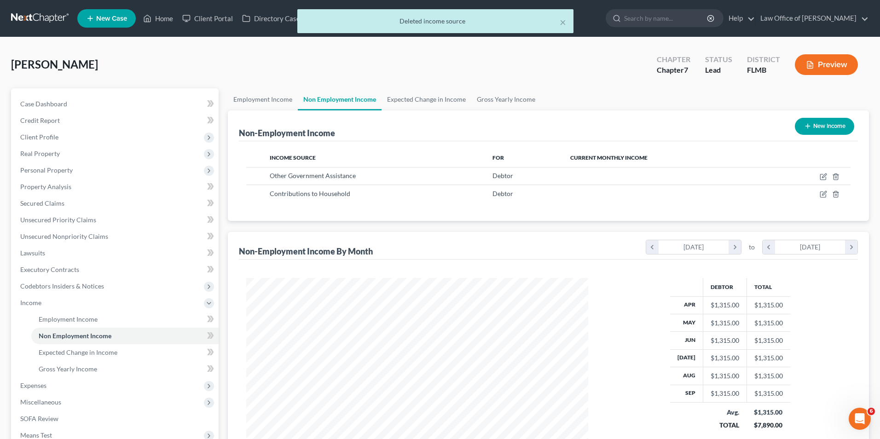
scroll to position [460045, 459856]
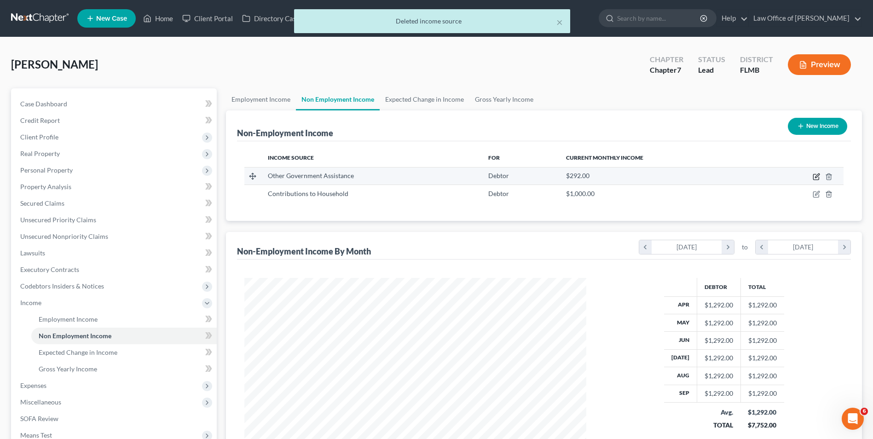
click at [816, 177] on icon "button" at bounding box center [816, 176] width 7 height 7
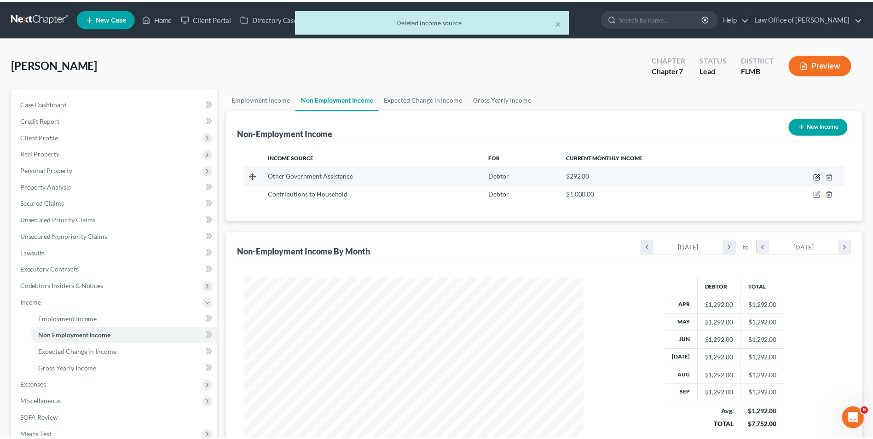
scroll to position [172, 364]
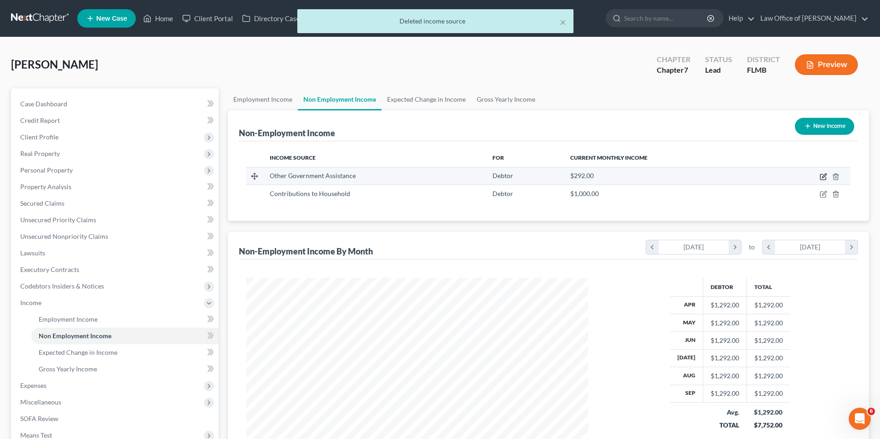
select select "5"
select select "0"
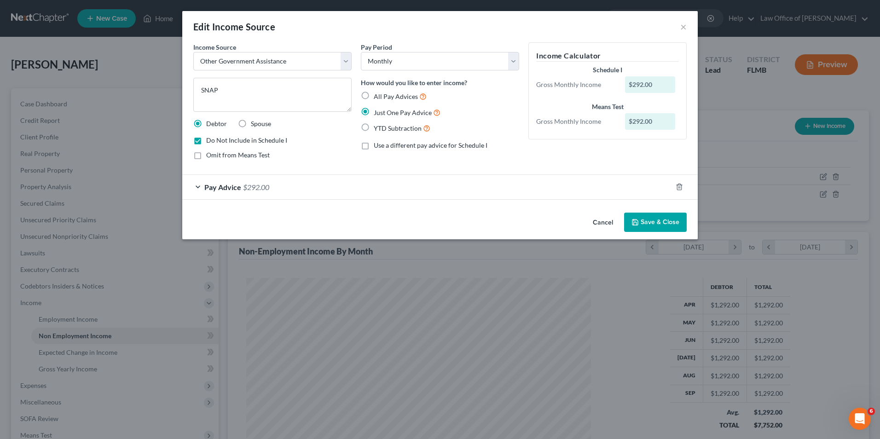
click at [206, 141] on label "Do Not Include in Schedule I" at bounding box center [246, 140] width 81 height 9
click at [210, 141] on input "Do Not Include in Schedule I" at bounding box center [213, 139] width 6 height 6
checkbox input "false"
click at [661, 222] on button "Save & Close" at bounding box center [655, 222] width 63 height 19
click at [648, 219] on button "Save & Close" at bounding box center [655, 222] width 63 height 19
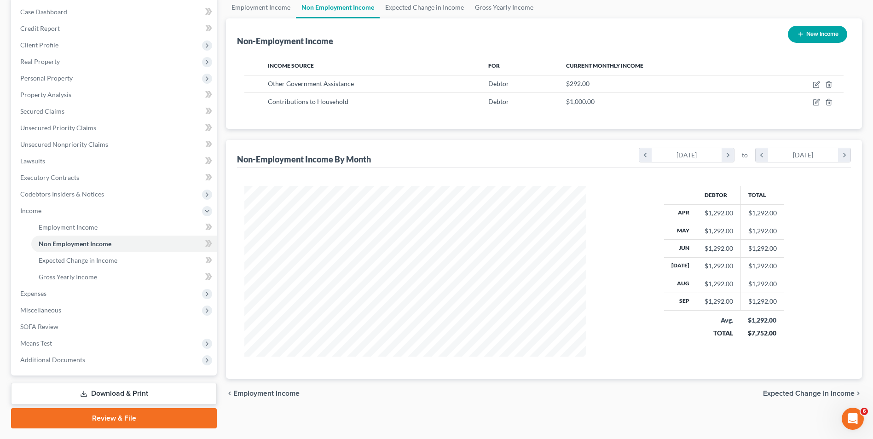
scroll to position [116, 0]
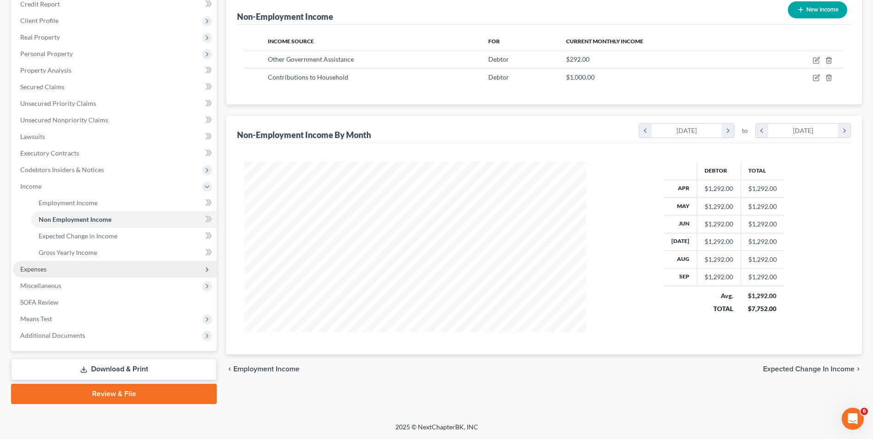
click at [58, 269] on span "Expenses" at bounding box center [115, 269] width 204 height 17
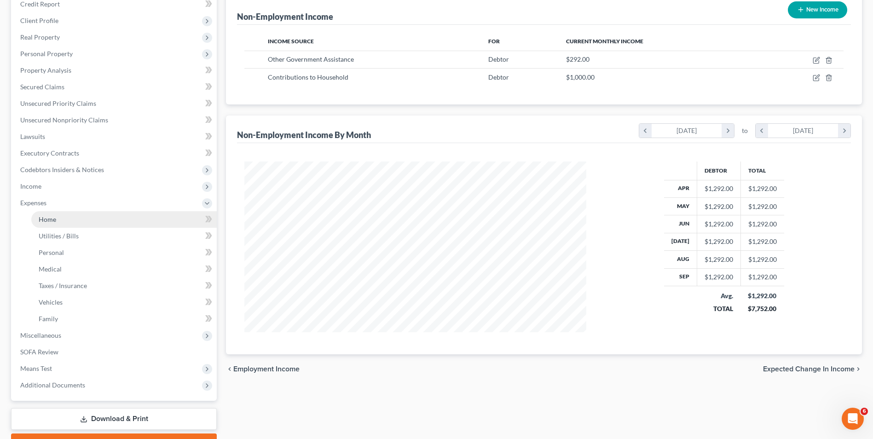
click at [85, 216] on link "Home" at bounding box center [123, 219] width 185 height 17
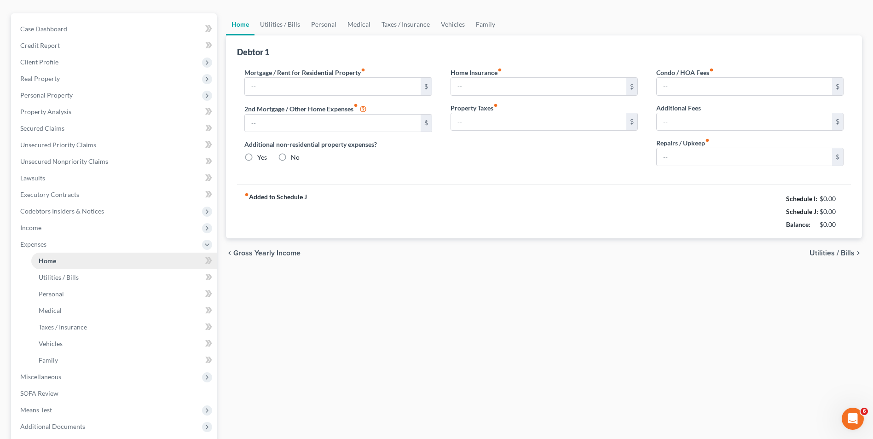
type input "1,000.00"
type input "0.00"
radio input "true"
type input "15.00"
type input "0.00"
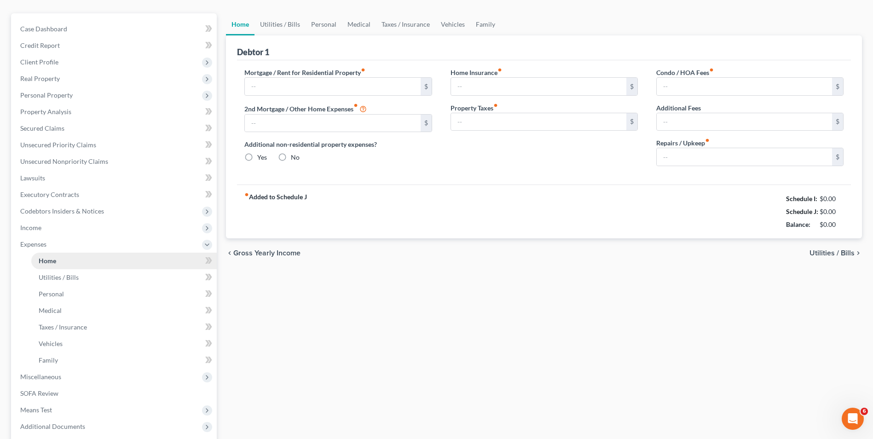
type input "0.00"
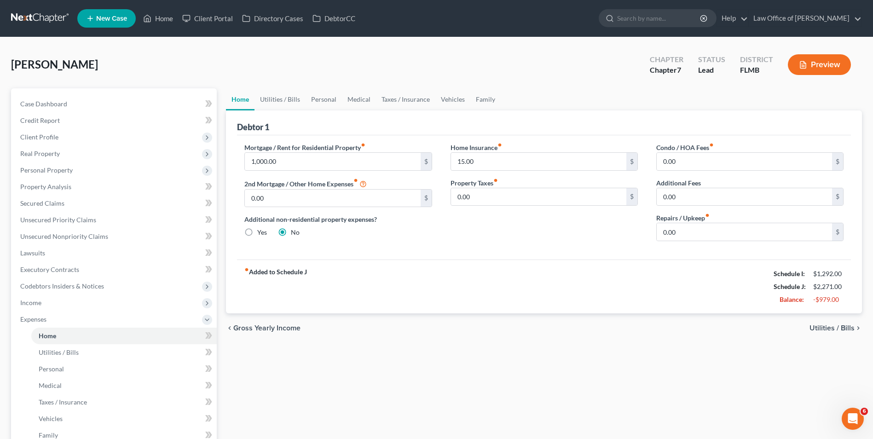
click at [817, 59] on button "Preview" at bounding box center [819, 64] width 63 height 21
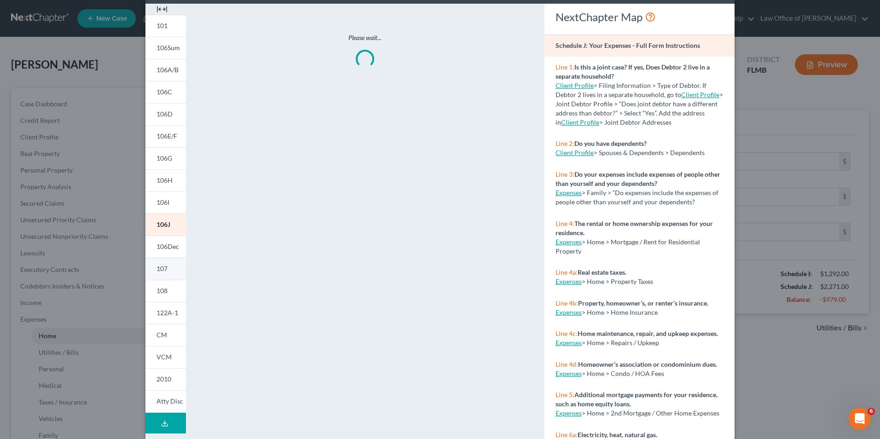
scroll to position [71, 0]
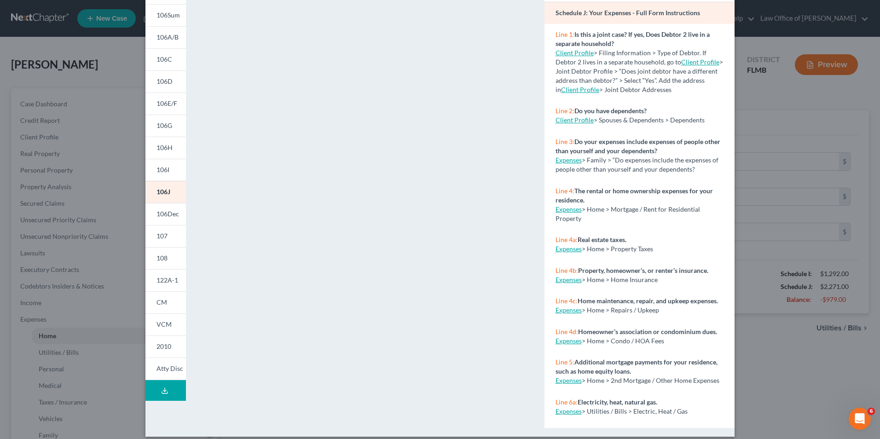
click at [169, 392] on button "Download Draft" at bounding box center [165, 390] width 40 height 21
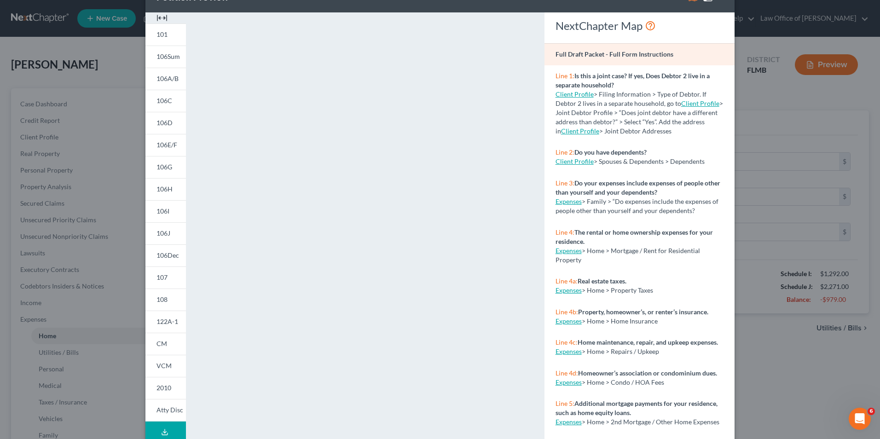
scroll to position [0, 0]
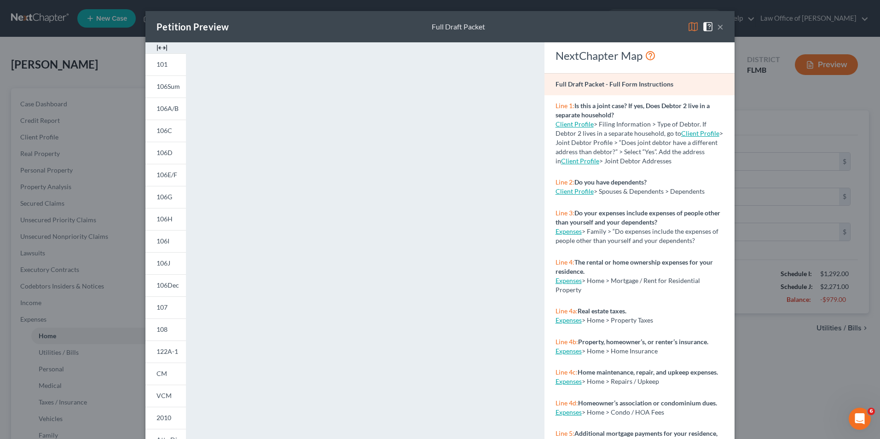
click at [722, 28] on div "Petition Preview Full Draft Packet ×" at bounding box center [439, 26] width 589 height 31
click at [717, 27] on button "×" at bounding box center [720, 26] width 6 height 11
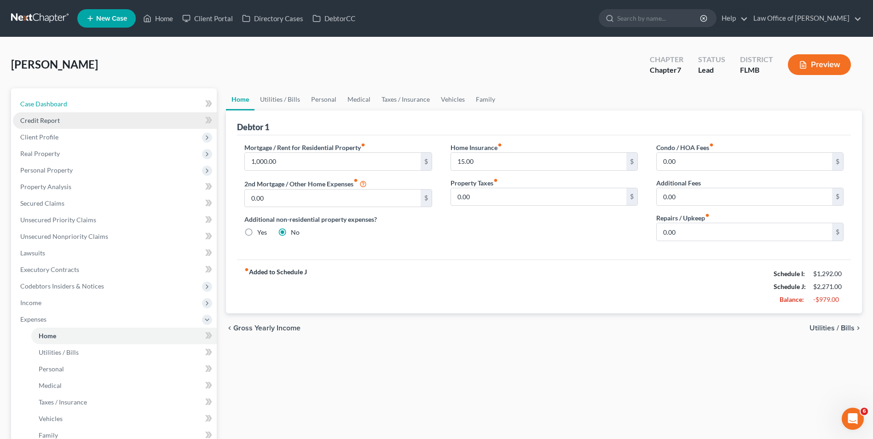
drag, startPoint x: 101, startPoint y: 104, endPoint x: 139, endPoint y: 116, distance: 39.3
click at [101, 104] on link "Case Dashboard" at bounding box center [115, 104] width 204 height 17
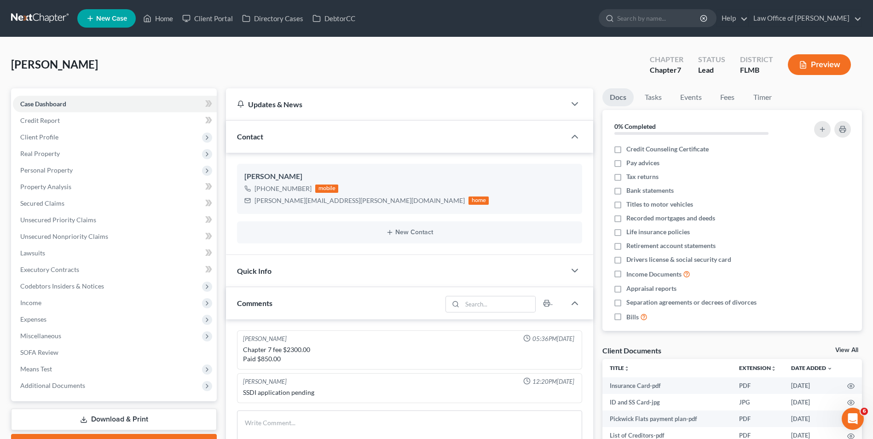
click at [810, 64] on button "Preview" at bounding box center [819, 64] width 63 height 21
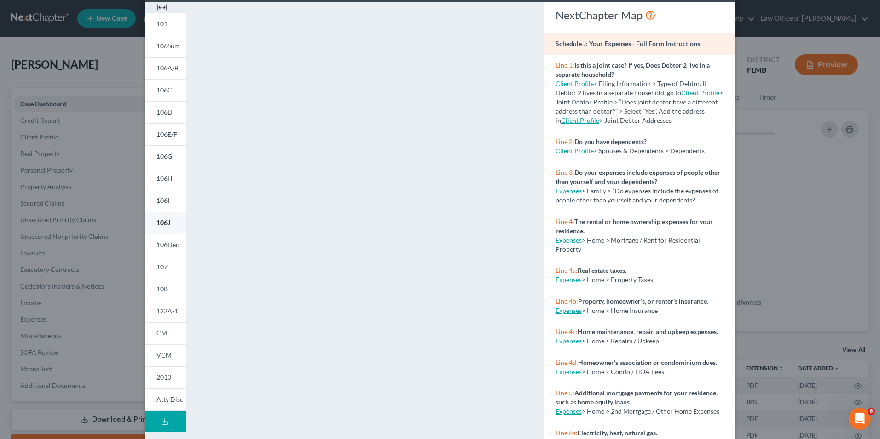
scroll to position [80, 0]
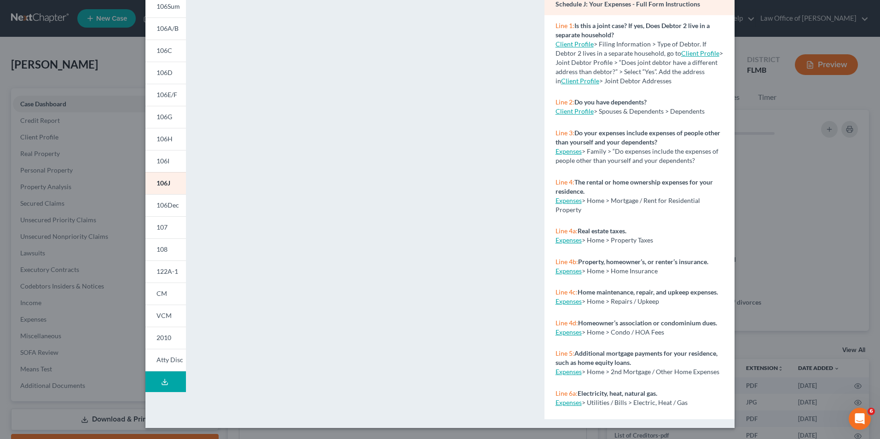
click at [168, 379] on button "Download Draft" at bounding box center [165, 381] width 40 height 21
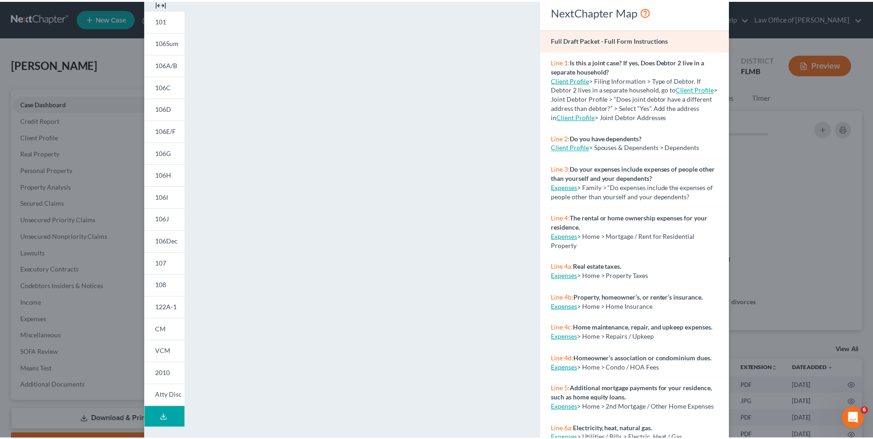
scroll to position [0, 0]
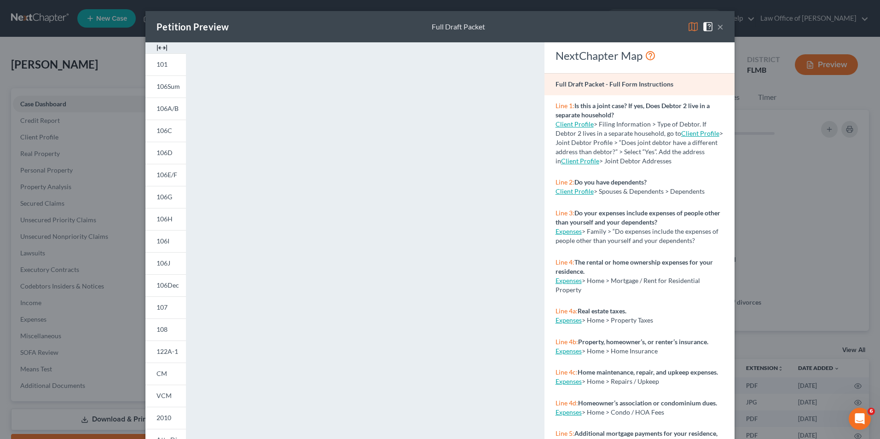
click at [717, 26] on button "×" at bounding box center [720, 26] width 6 height 11
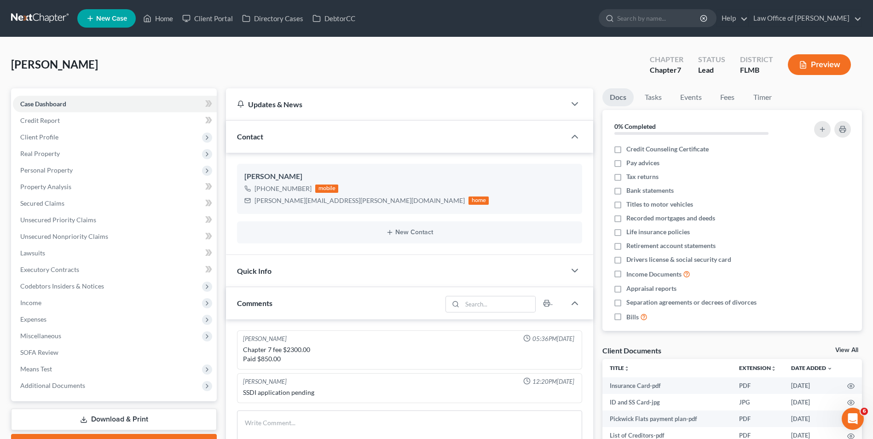
click at [166, 421] on link "Download & Print" at bounding box center [114, 420] width 206 height 22
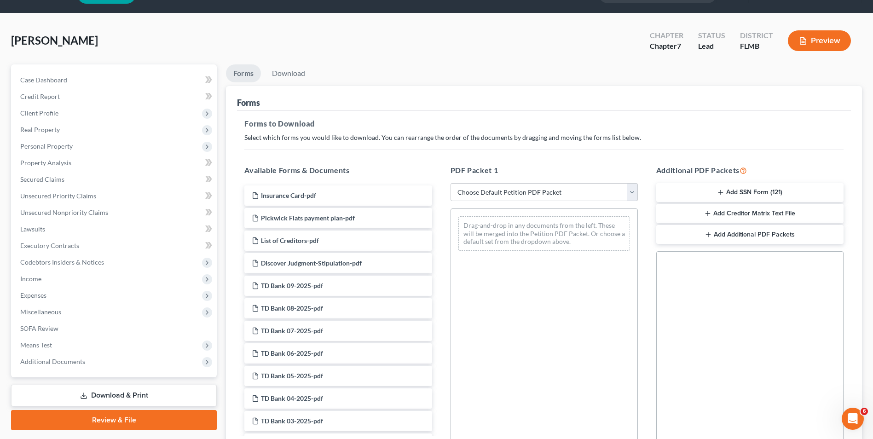
scroll to position [46, 0]
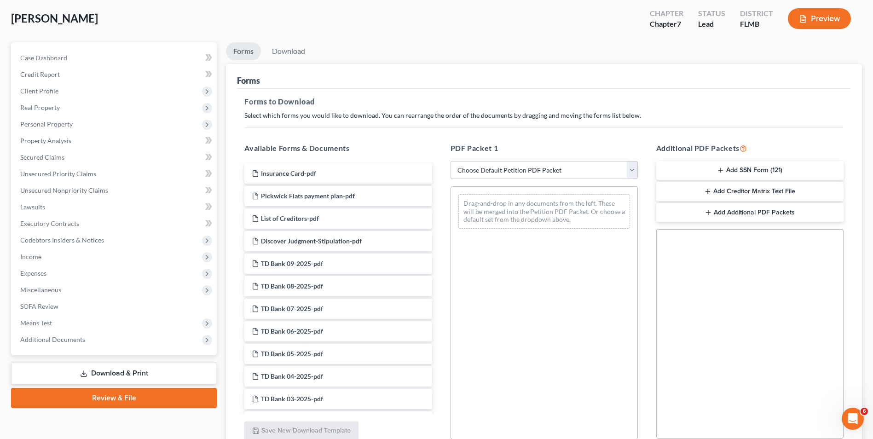
click at [631, 173] on select "Choose Default Petition PDF Packet Complete Bankruptcy Petition (all forms and …" at bounding box center [544, 170] width 187 height 18
select select "0"
click at [451, 161] on select "Choose Default Petition PDF Packet Complete Bankruptcy Petition (all forms and …" at bounding box center [544, 170] width 187 height 18
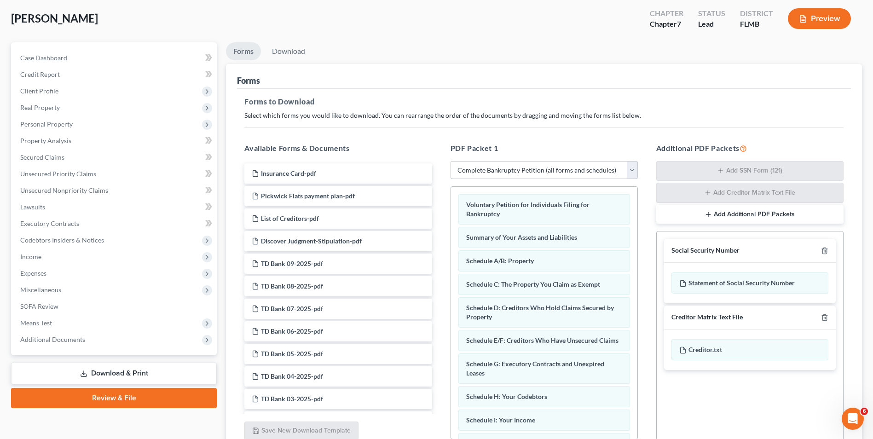
scroll to position [130, 0]
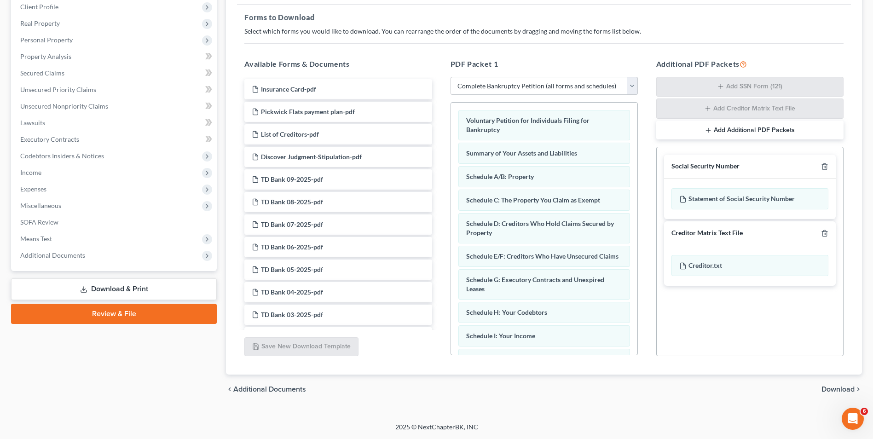
click at [827, 388] on span "Download" at bounding box center [837, 389] width 33 height 7
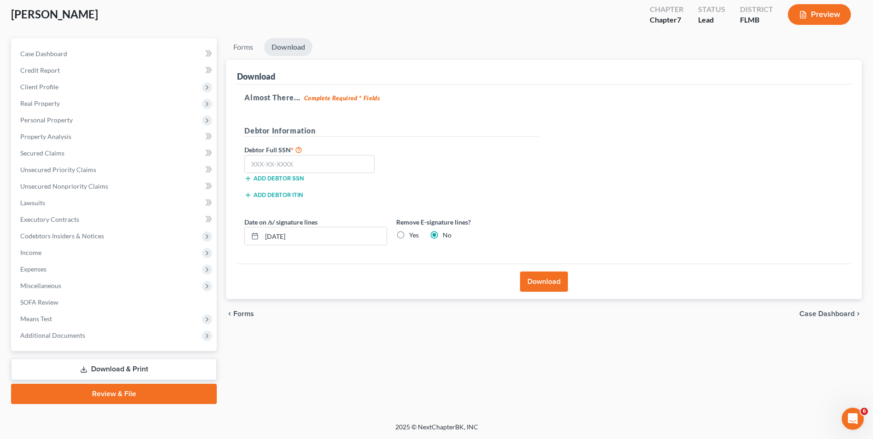
drag, startPoint x: 159, startPoint y: 391, endPoint x: 163, endPoint y: 389, distance: 5.0
click at [160, 391] on link "Review & File" at bounding box center [114, 394] width 206 height 20
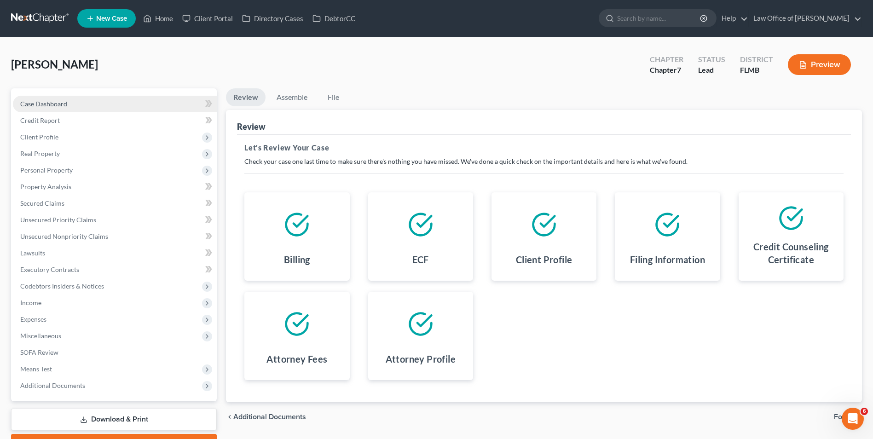
click at [85, 99] on link "Case Dashboard" at bounding box center [115, 104] width 204 height 17
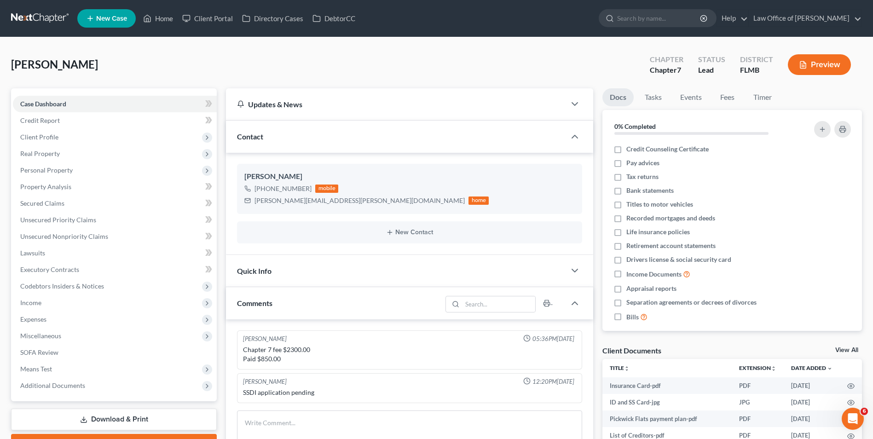
click at [810, 62] on button "Preview" at bounding box center [819, 64] width 63 height 21
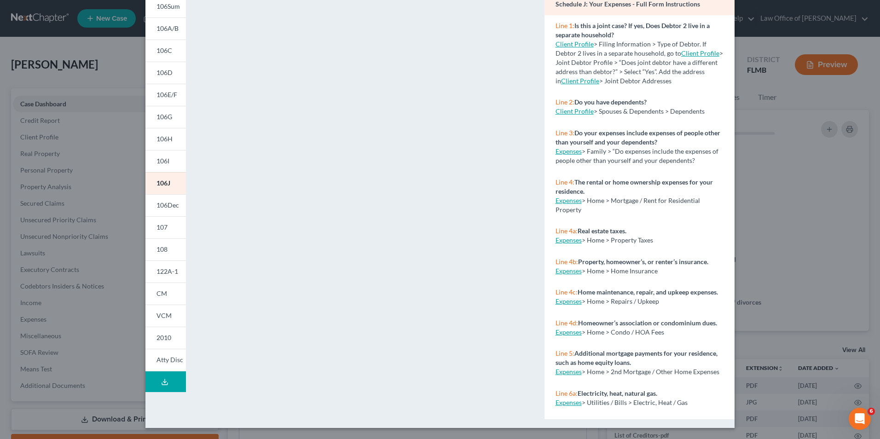
click at [163, 382] on polyline at bounding box center [164, 381] width 3 height 1
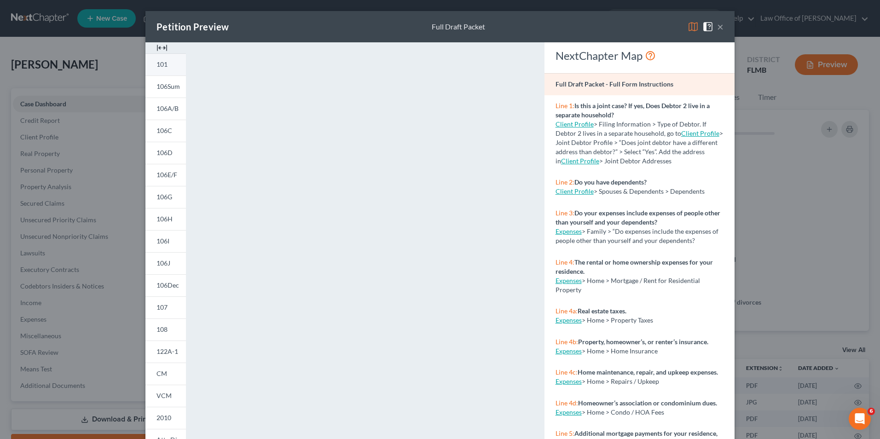
click at [166, 58] on link "101" at bounding box center [165, 64] width 40 height 22
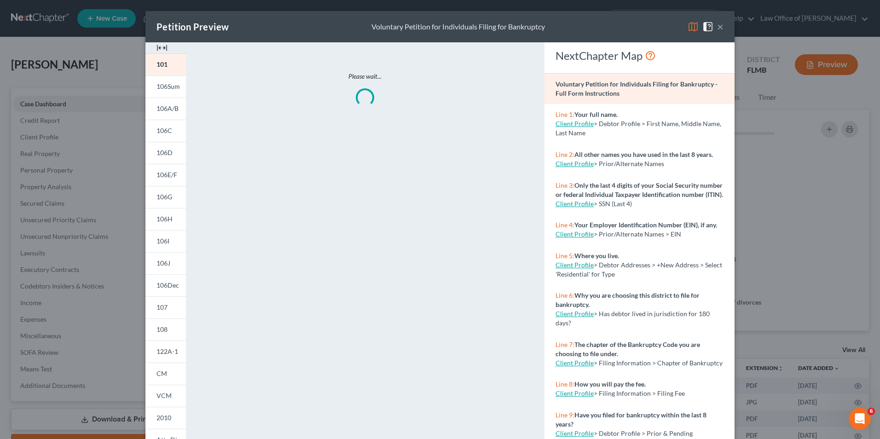
click at [717, 27] on button "×" at bounding box center [720, 26] width 6 height 11
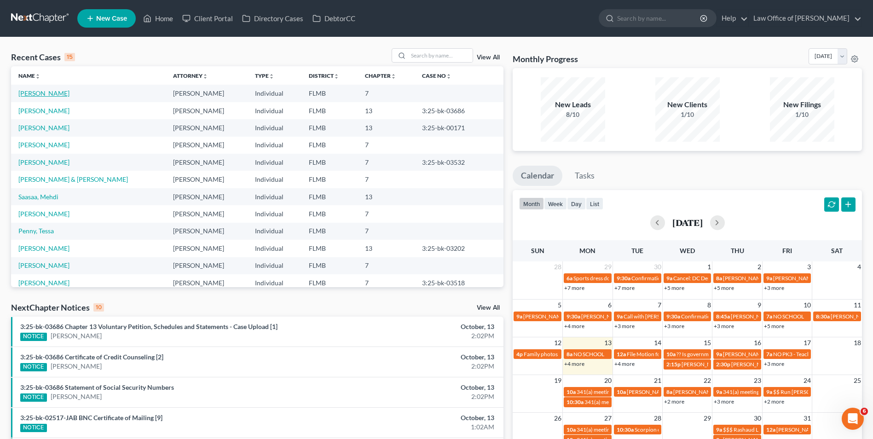
click at [32, 91] on link "[PERSON_NAME]" at bounding box center [43, 93] width 51 height 8
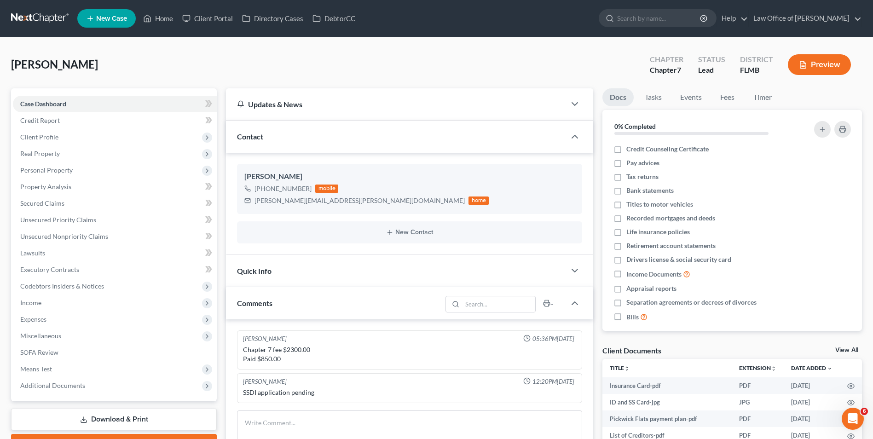
click at [831, 64] on button "Preview" at bounding box center [819, 64] width 63 height 21
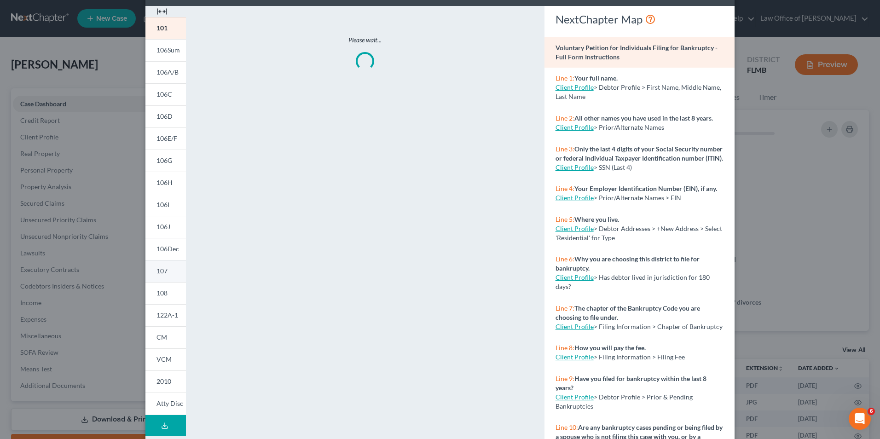
scroll to position [71, 0]
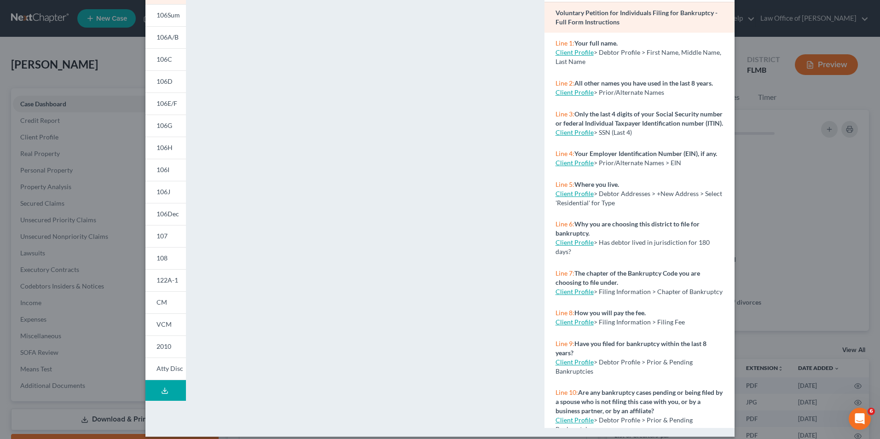
click at [164, 388] on icon at bounding box center [164, 390] width 7 height 7
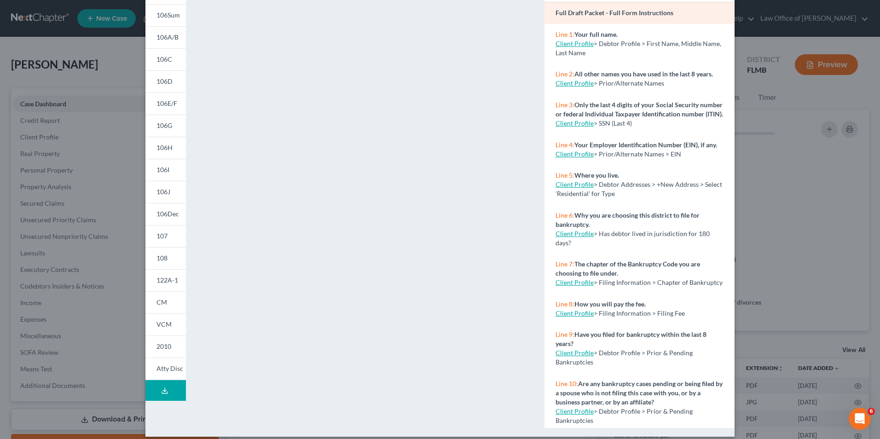
scroll to position [0, 0]
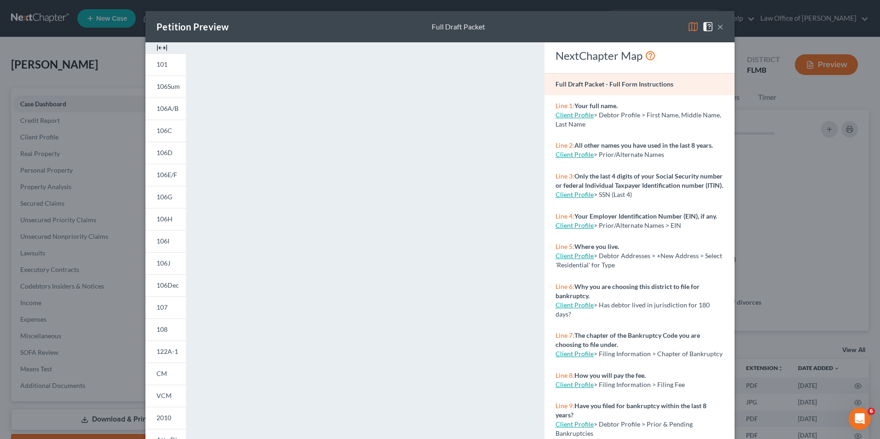
click at [717, 26] on button "×" at bounding box center [720, 26] width 6 height 11
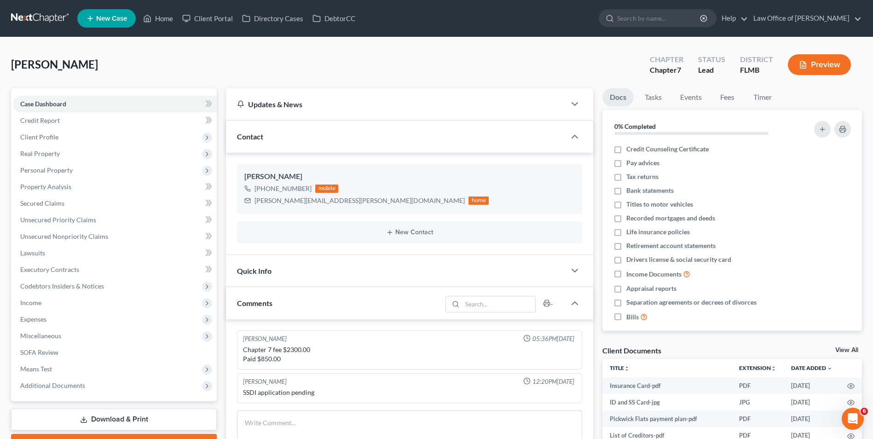
click at [811, 67] on button "Preview" at bounding box center [819, 64] width 63 height 21
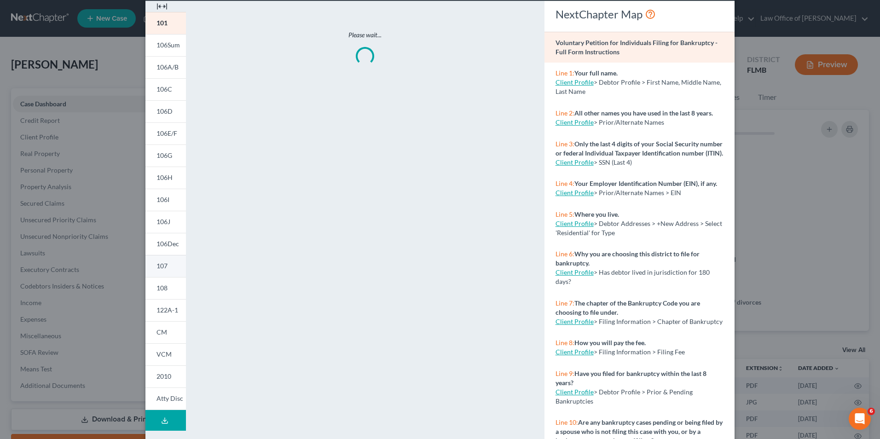
scroll to position [71, 0]
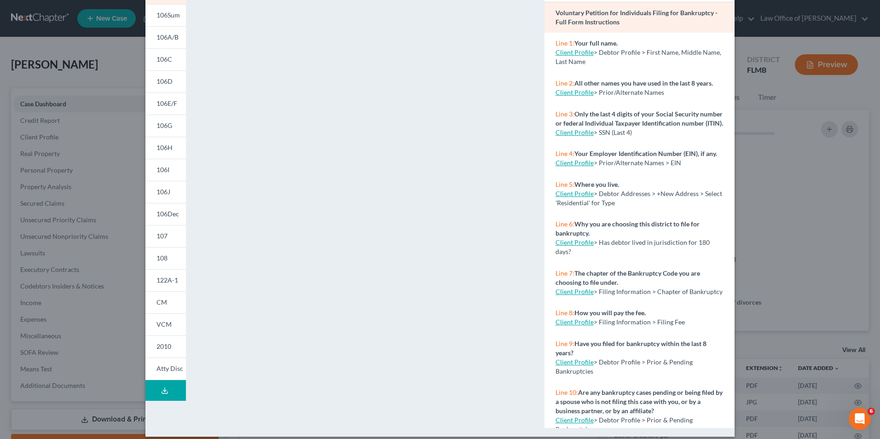
click at [168, 393] on button "Download Draft" at bounding box center [165, 390] width 40 height 21
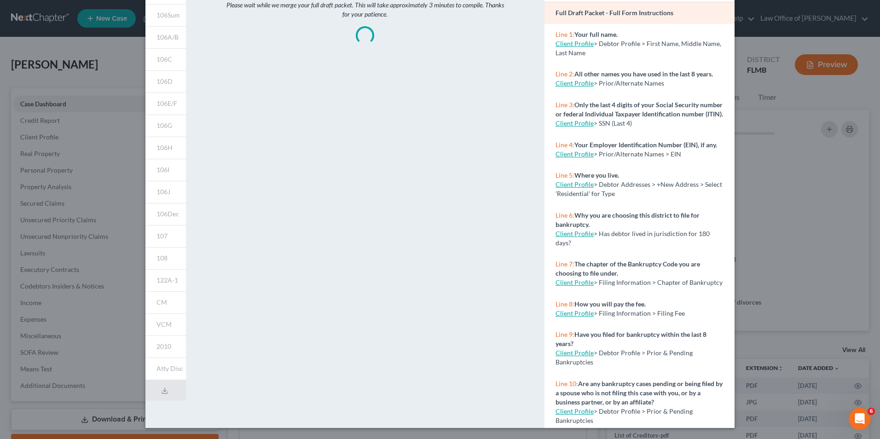
scroll to position [0, 0]
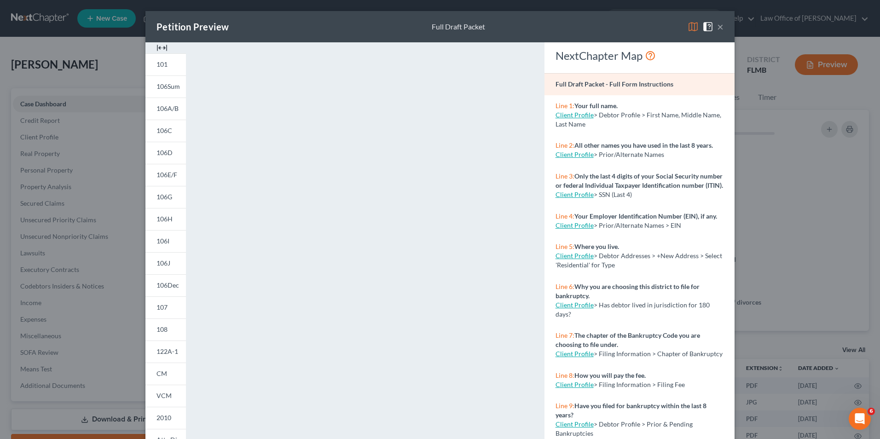
click at [599, 23] on div "Petition Preview Full Draft Packet ×" at bounding box center [439, 26] width 589 height 31
click at [717, 23] on button "×" at bounding box center [720, 26] width 6 height 11
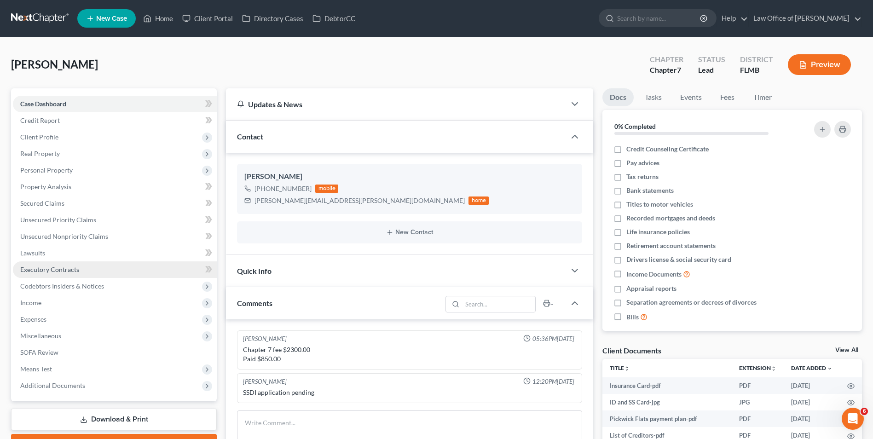
click at [74, 273] on span "Executory Contracts" at bounding box center [49, 270] width 59 height 8
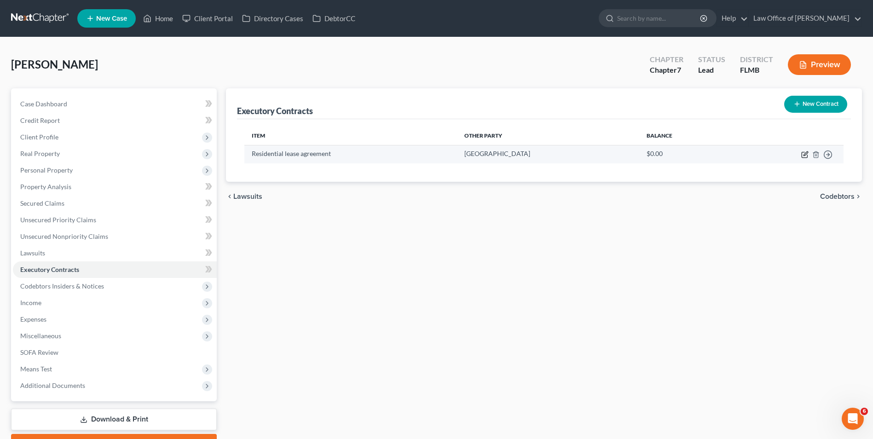
click at [807, 153] on icon "button" at bounding box center [806, 153] width 4 height 4
select select "2"
select select "9"
select select "3"
select select "0"
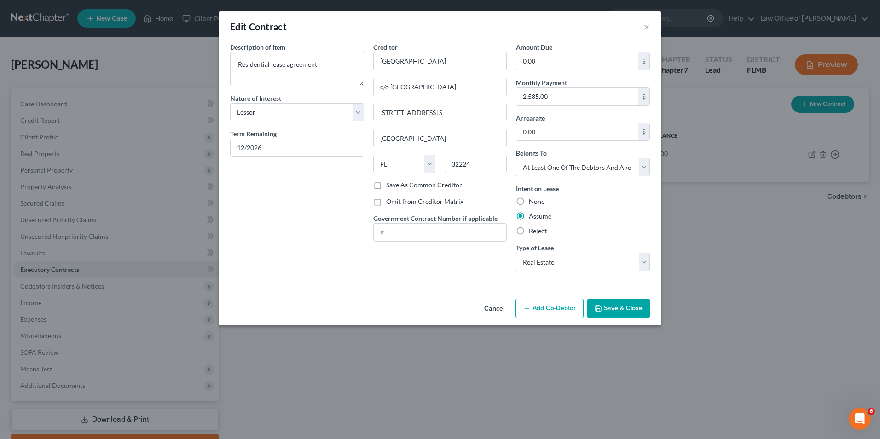
click at [571, 308] on button "Add Co-Debtor" at bounding box center [549, 308] width 68 height 19
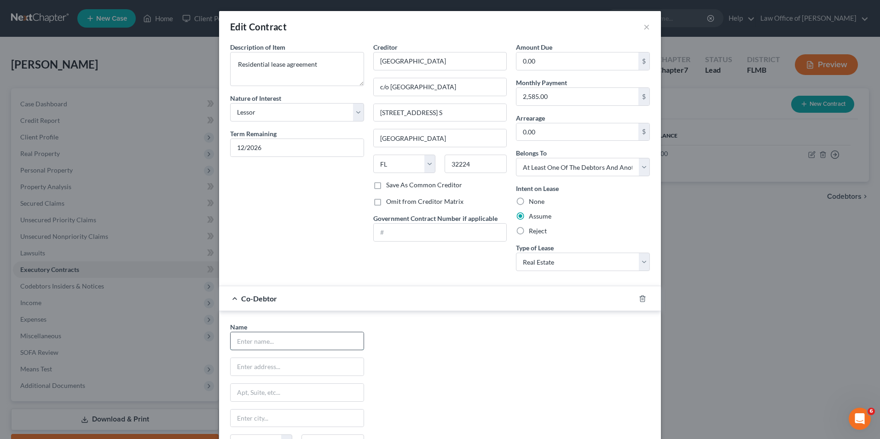
click at [313, 343] on input "text" at bounding box center [297, 340] width 133 height 17
type input "[PERSON_NAME]"
type input "[STREET_ADDRESS] S"
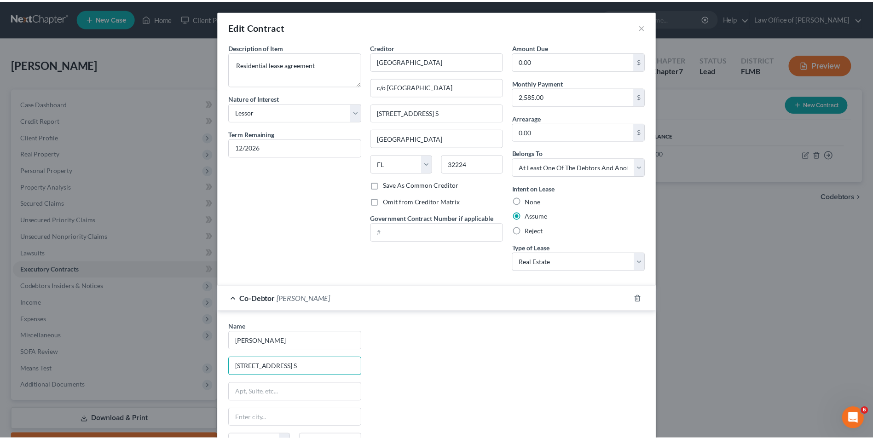
scroll to position [112, 0]
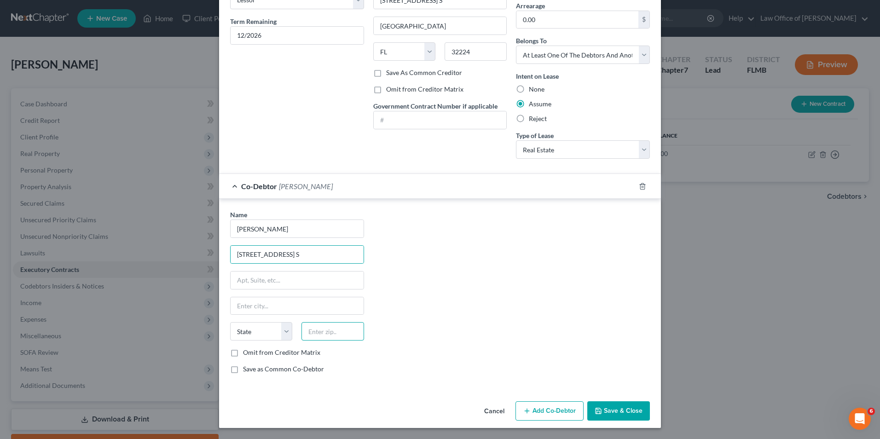
click at [338, 334] on input "text" at bounding box center [332, 331] width 62 height 18
type input "32224"
click at [603, 408] on button "Save & Close" at bounding box center [618, 410] width 63 height 19
type input "[GEOGRAPHIC_DATA]"
select select "9"
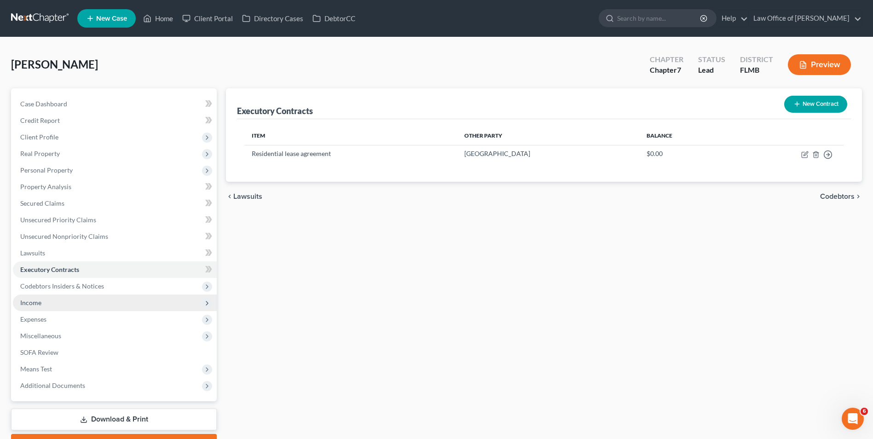
click at [61, 302] on span "Income" at bounding box center [115, 303] width 204 height 17
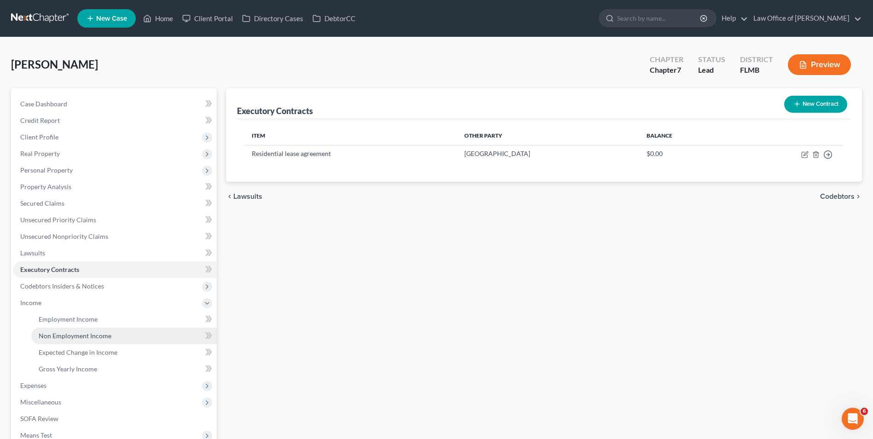
click at [100, 337] on span "Non Employment Income" at bounding box center [75, 336] width 73 height 8
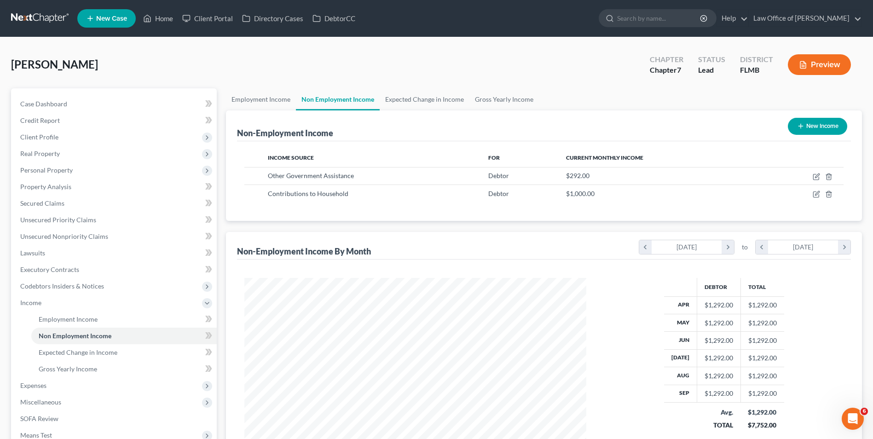
scroll to position [171, 360]
click at [492, 99] on link "Gross Yearly Income" at bounding box center [503, 99] width 69 height 22
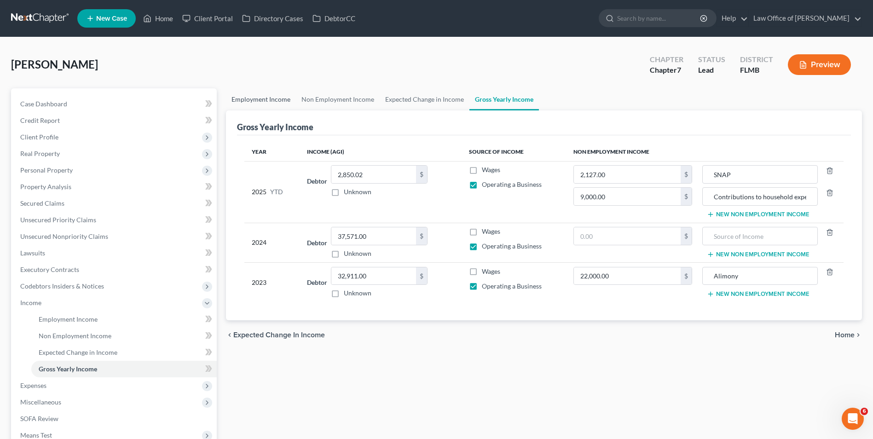
click at [265, 101] on link "Employment Income" at bounding box center [261, 99] width 70 height 22
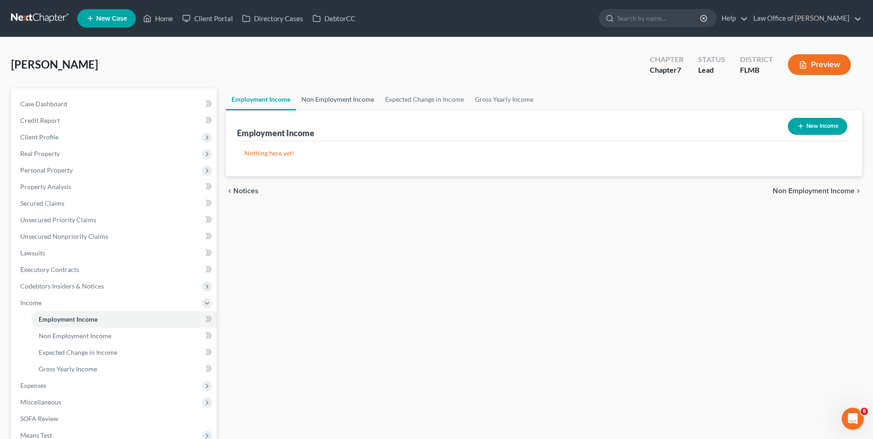
click at [337, 92] on link "Non Employment Income" at bounding box center [338, 99] width 84 height 22
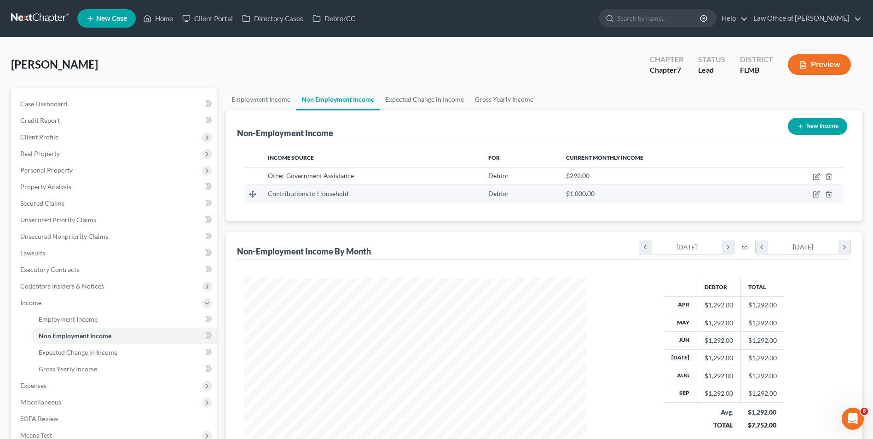
scroll to position [171, 360]
